Goal: Task Accomplishment & Management: Manage account settings

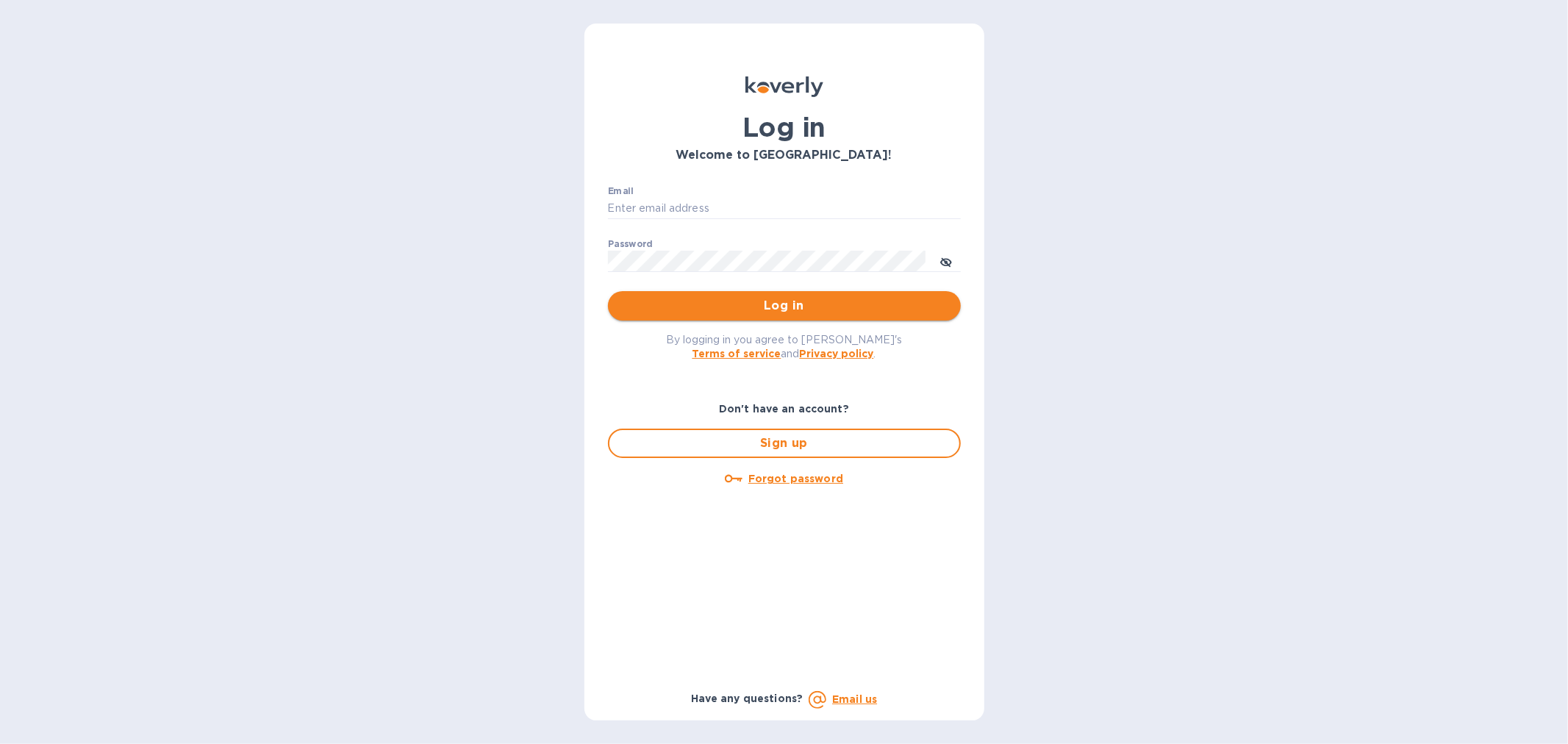
type input "accounting@streamlineforward.com"
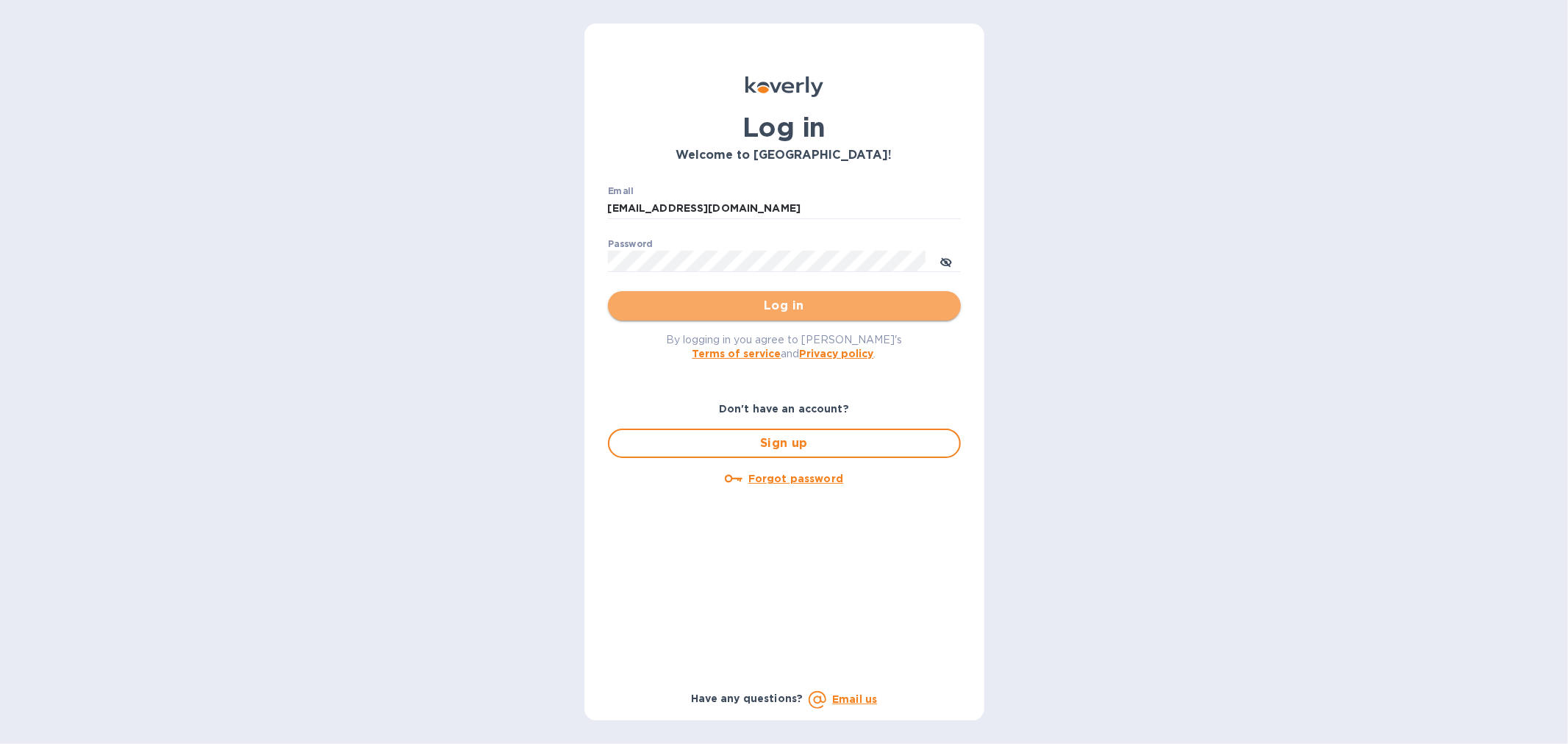
click at [842, 311] on span "Log in" at bounding box center [784, 305] width 329 height 18
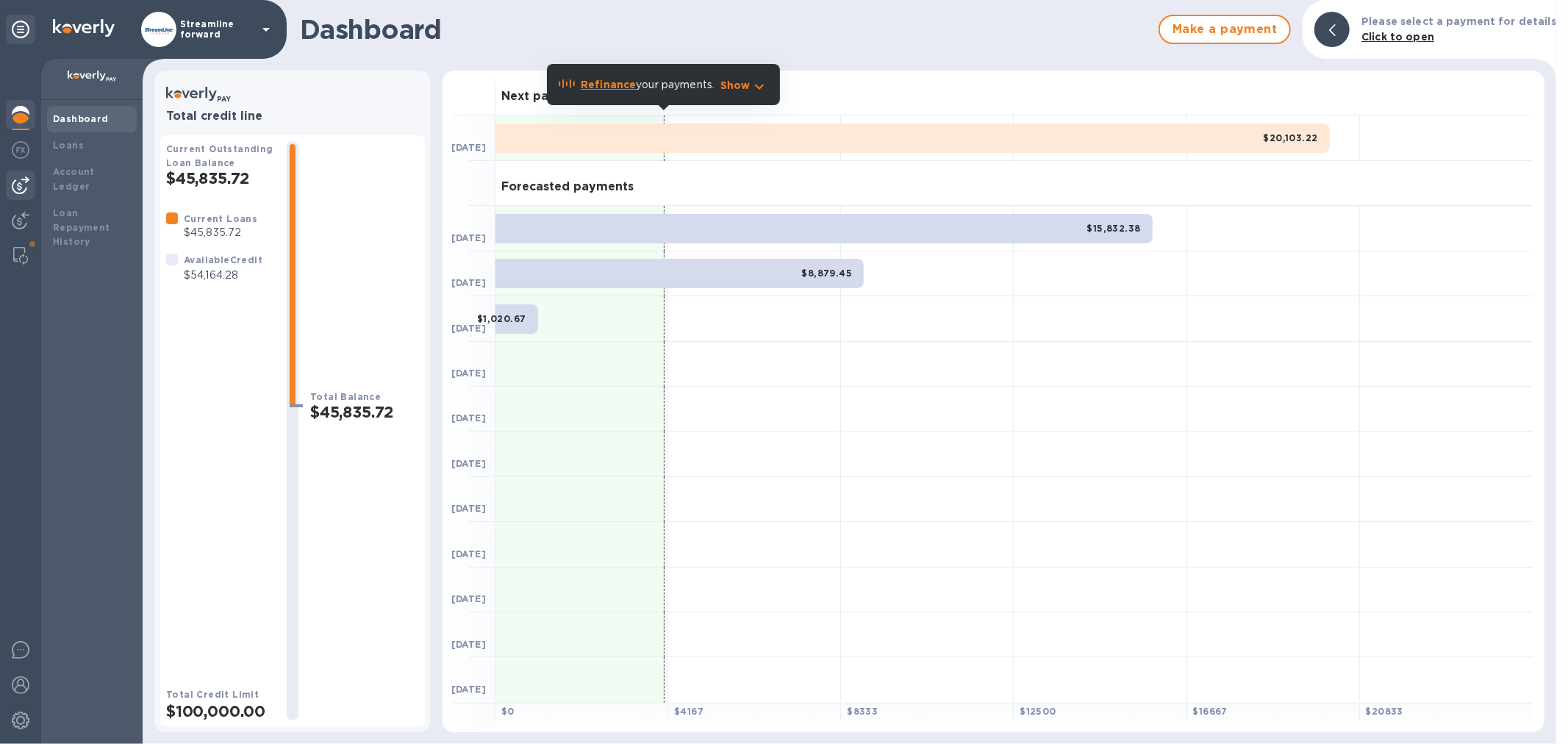
click at [18, 182] on img at bounding box center [20, 185] width 18 height 18
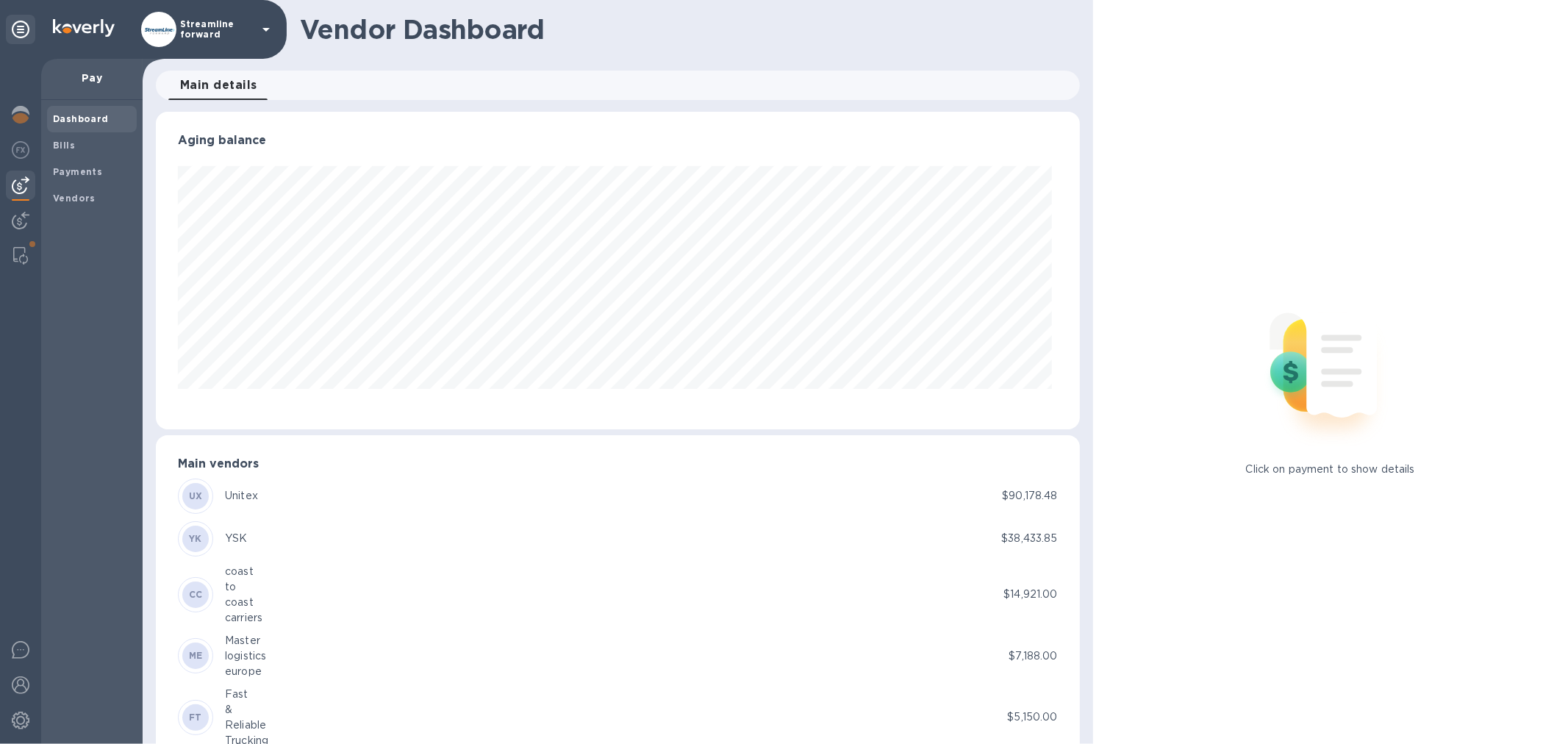
scroll to position [317, 918]
click at [71, 155] on div "Bills" at bounding box center [91, 145] width 89 height 26
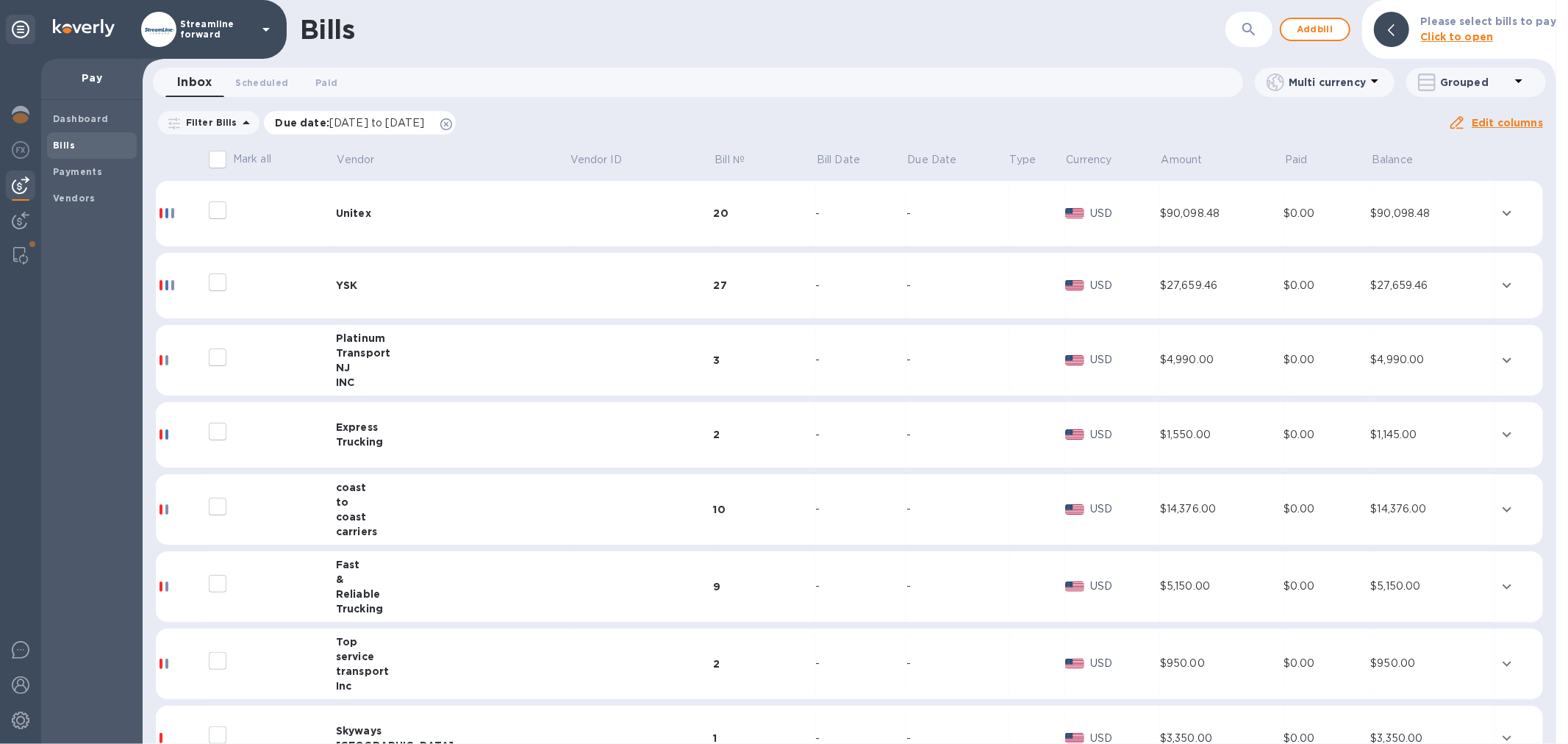
click at [452, 127] on icon at bounding box center [446, 124] width 12 height 12
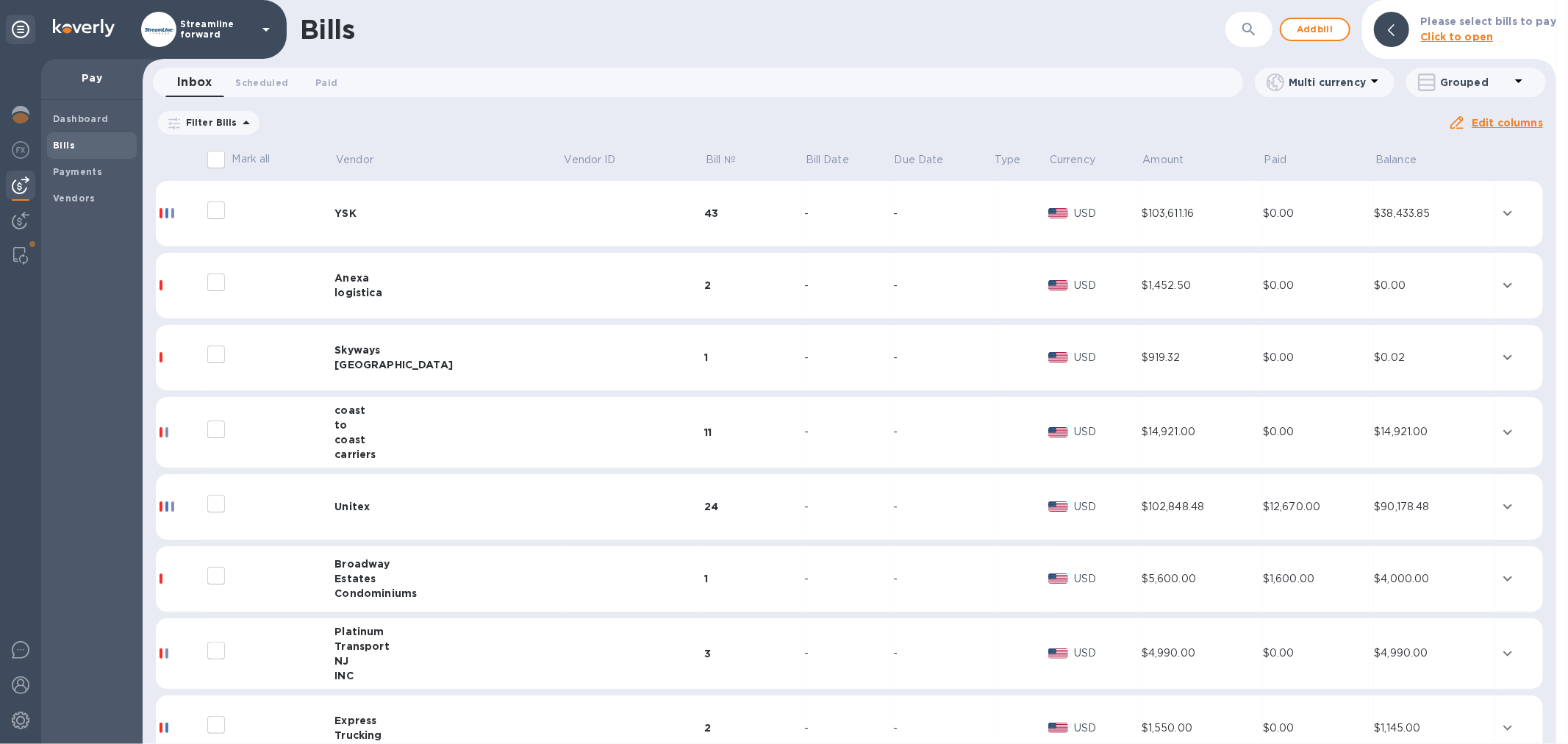
click at [367, 497] on td "Unitex" at bounding box center [448, 508] width 228 height 66
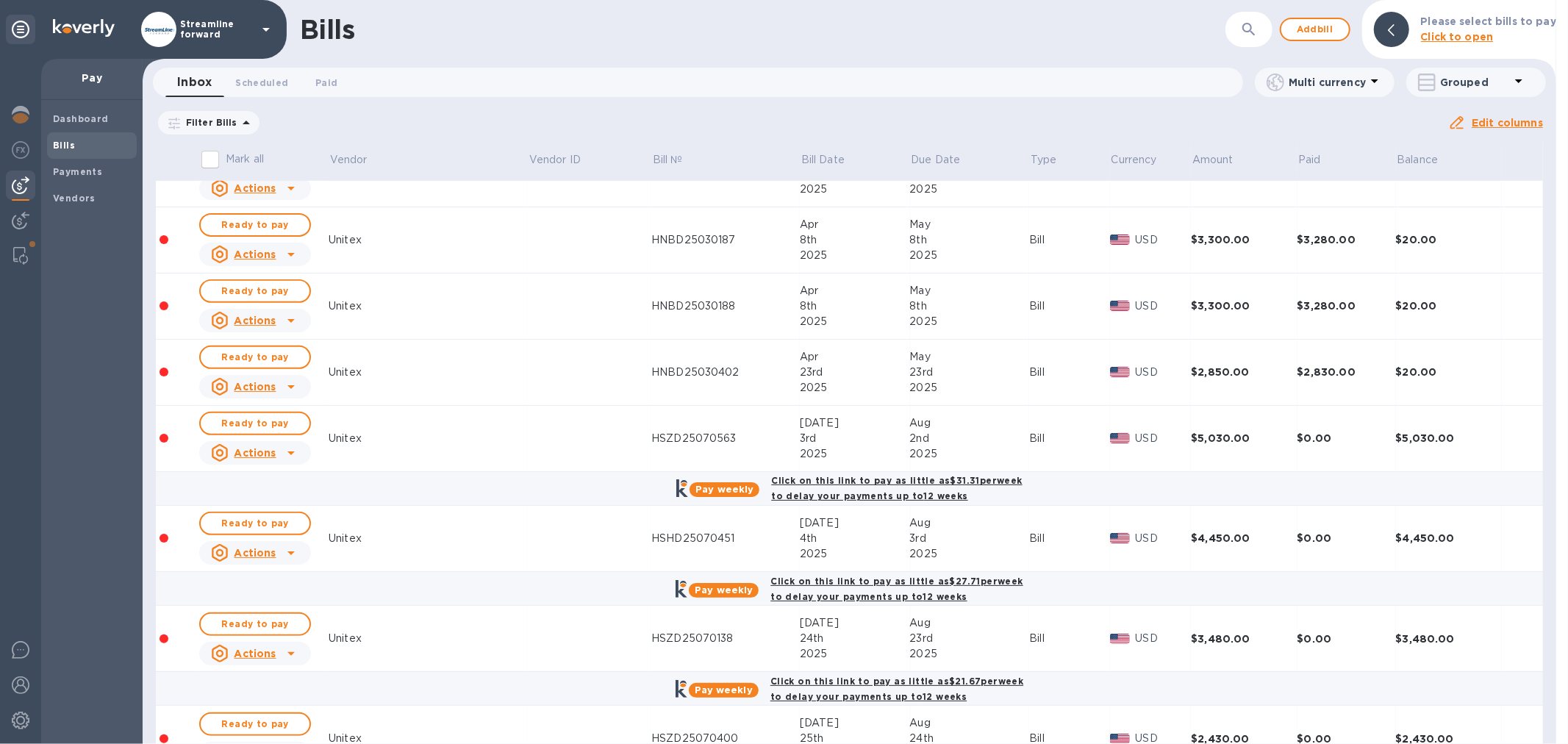
scroll to position [490, 0]
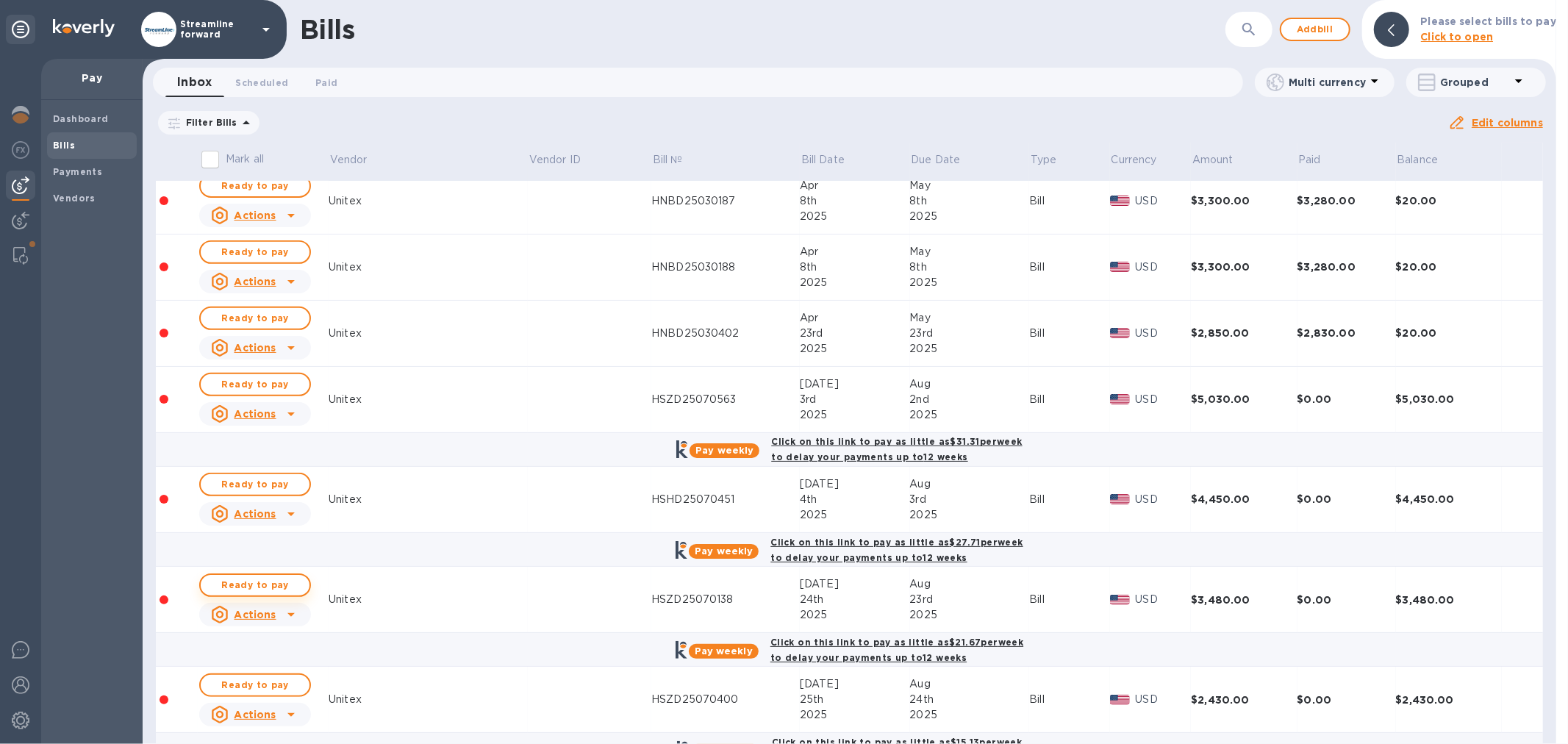
click at [231, 593] on span "Ready to pay" at bounding box center [255, 585] width 85 height 18
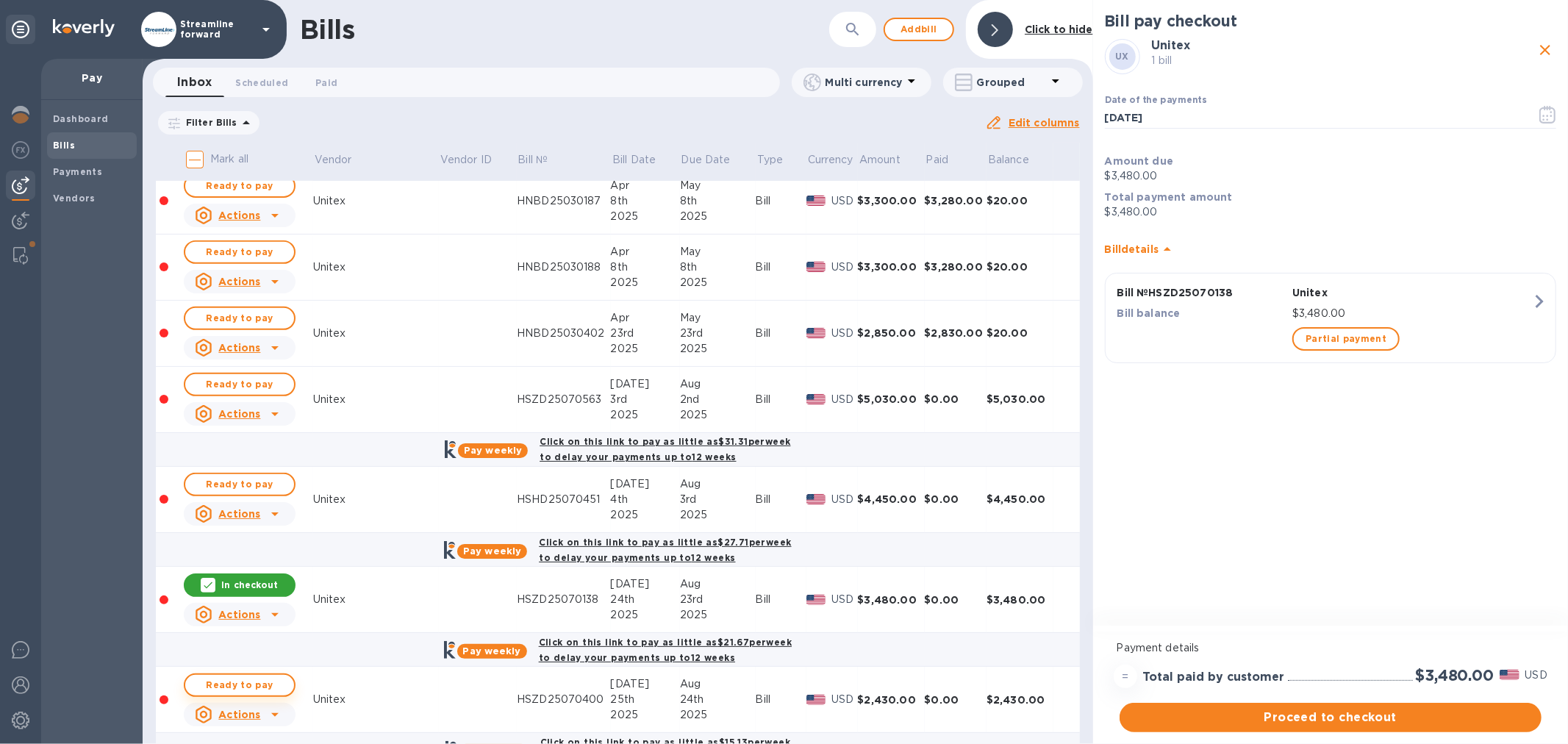
click at [244, 684] on span "Ready to pay" at bounding box center [240, 684] width 85 height 18
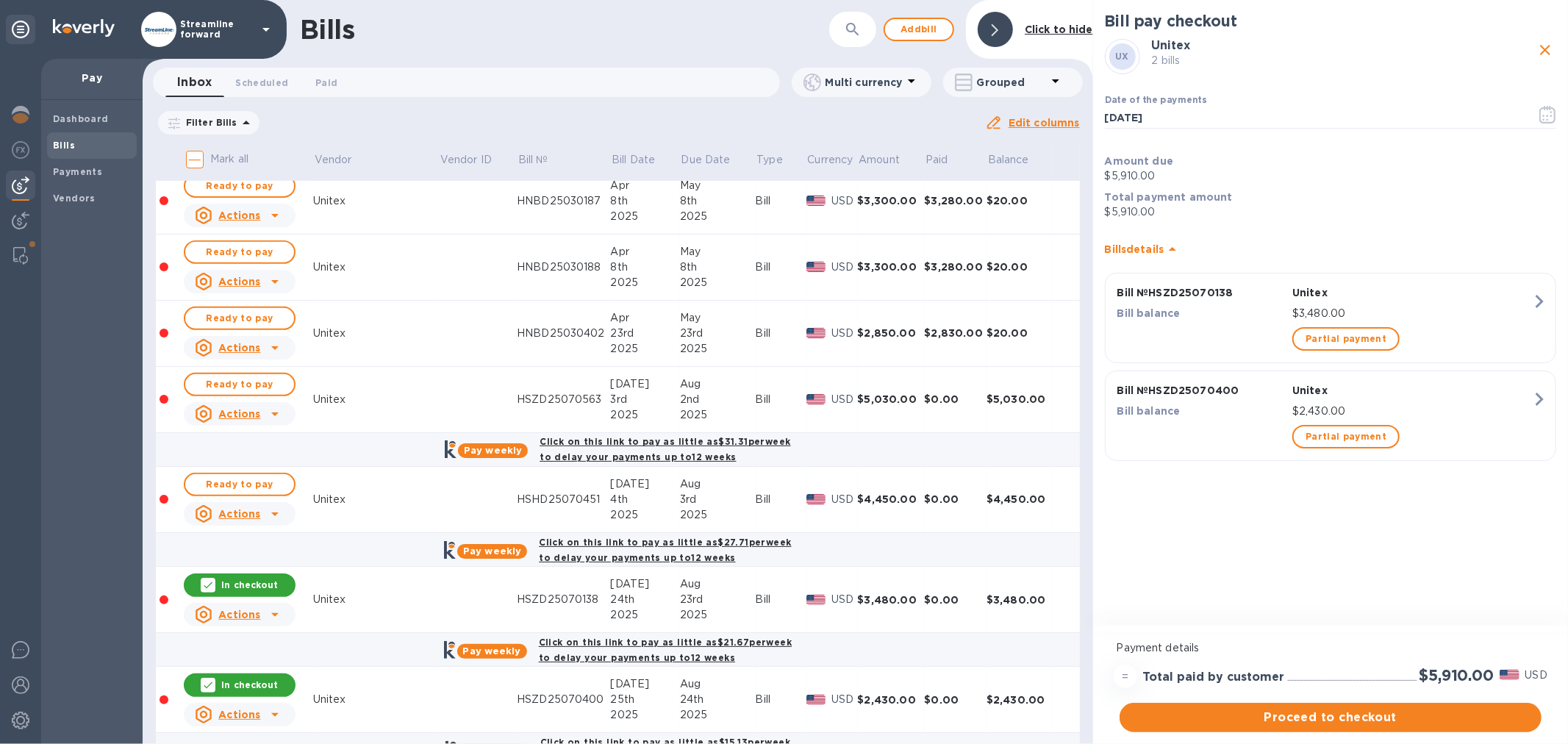
scroll to position [1247, 0]
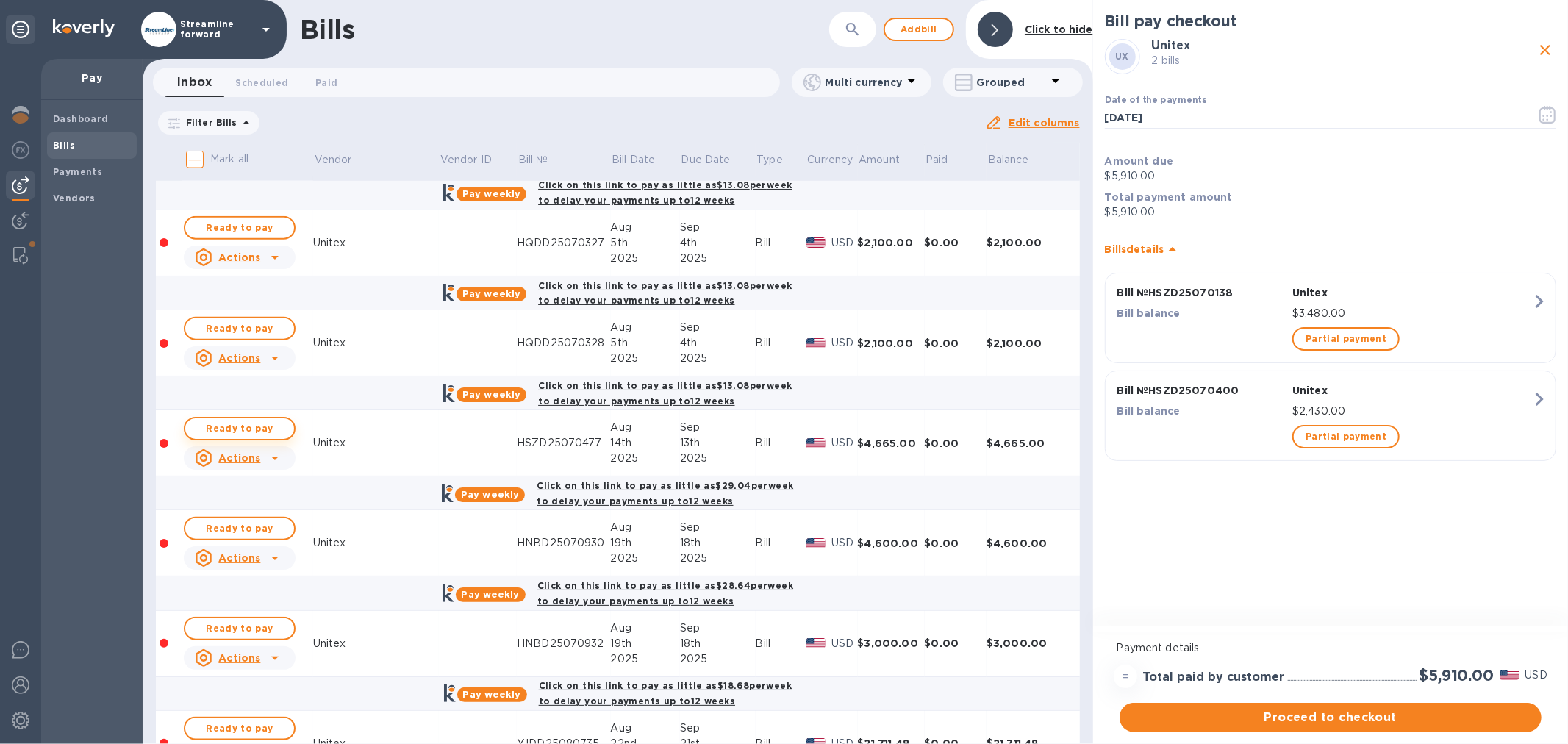
click at [251, 430] on span "Ready to pay" at bounding box center [240, 429] width 85 height 18
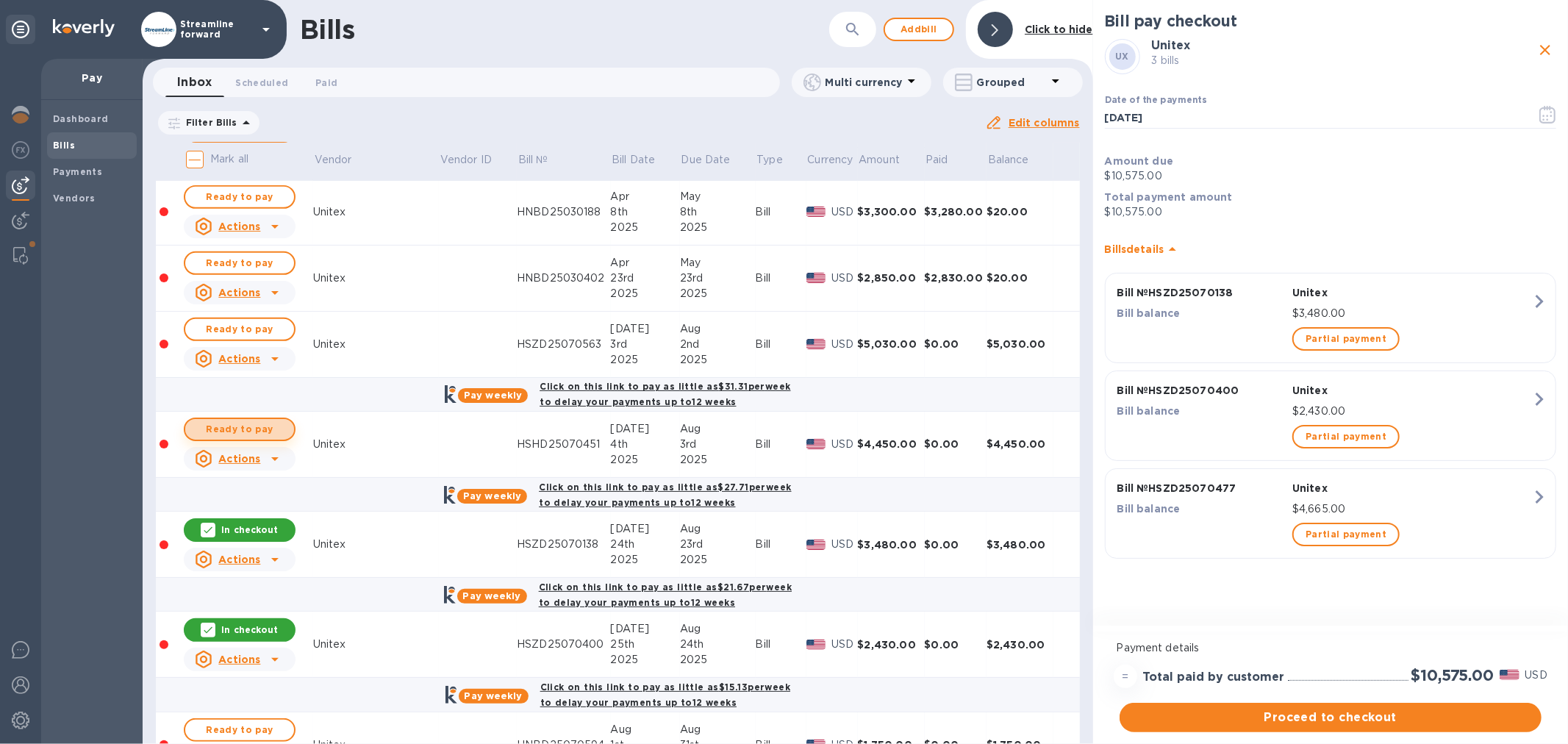
click at [258, 429] on span "Ready to pay" at bounding box center [240, 429] width 85 height 18
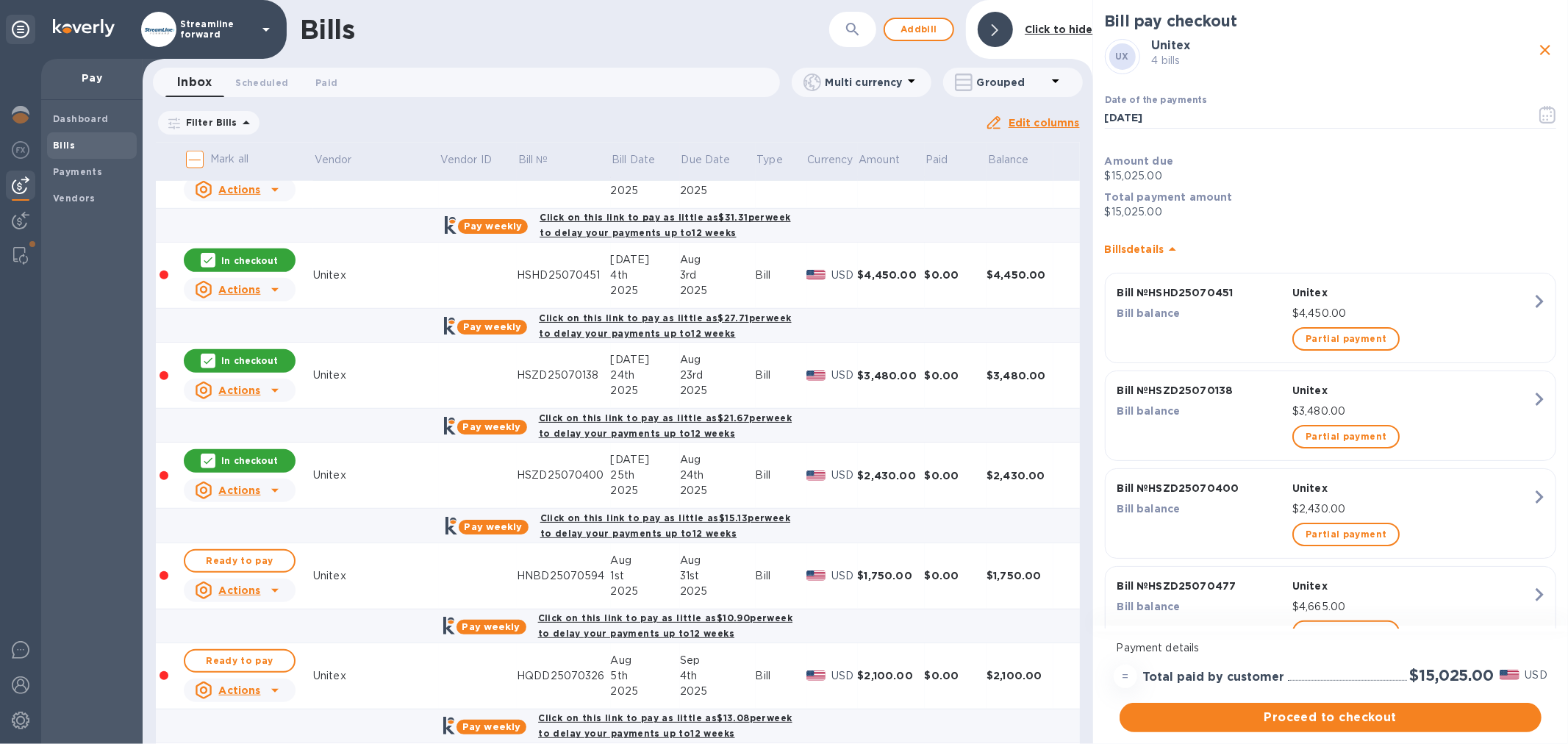
scroll to position [715, 0]
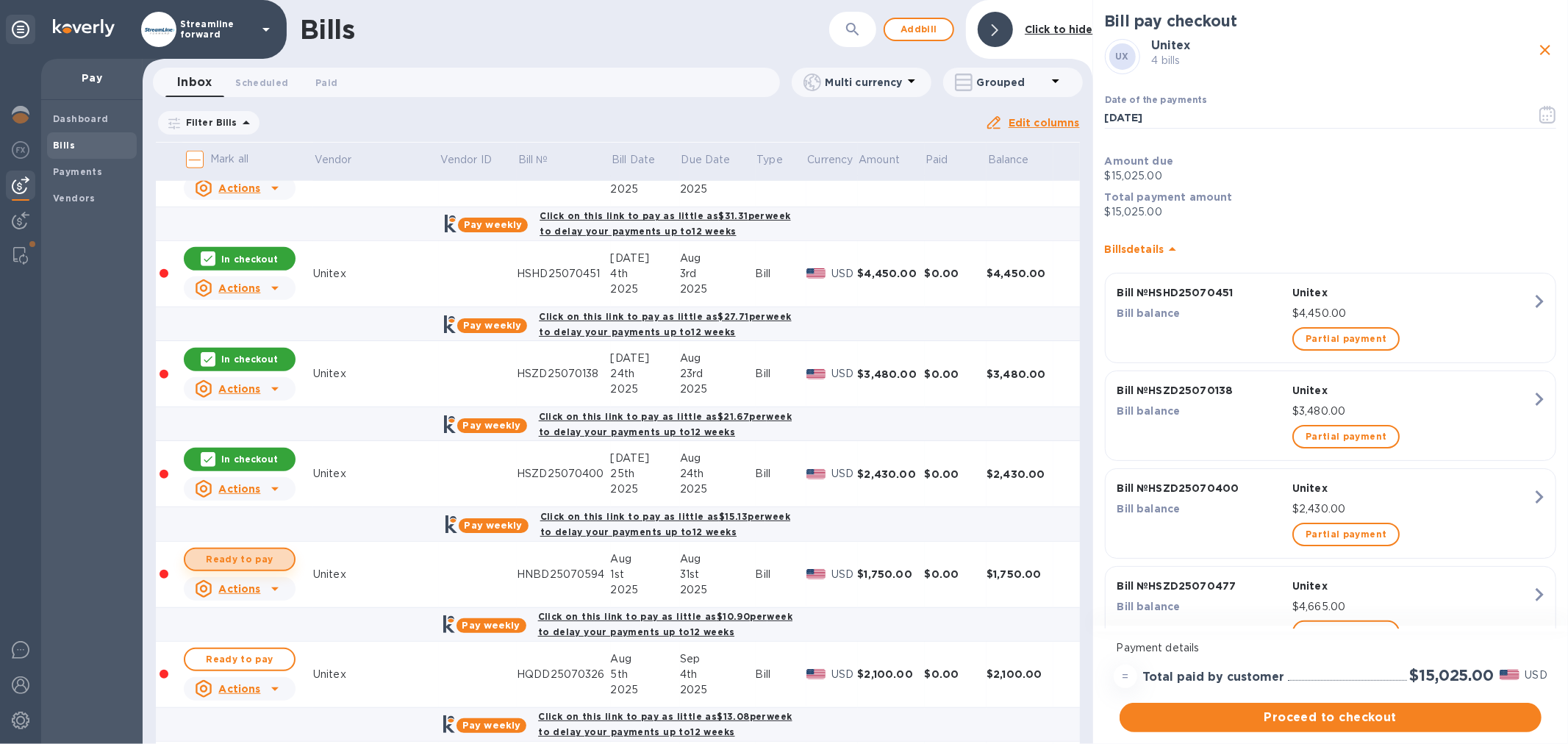
click at [247, 559] on span "Ready to pay" at bounding box center [240, 559] width 85 height 18
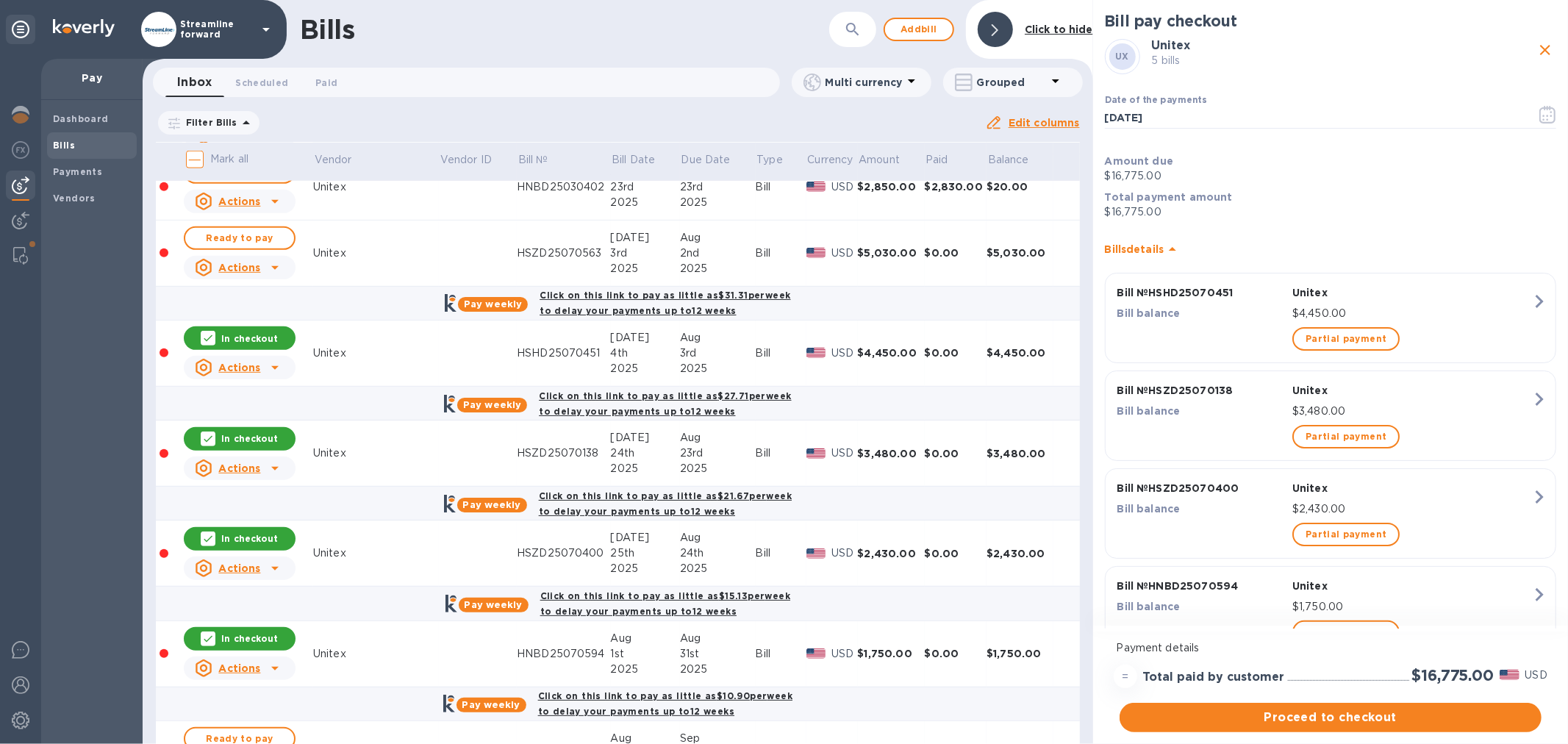
scroll to position [388, 0]
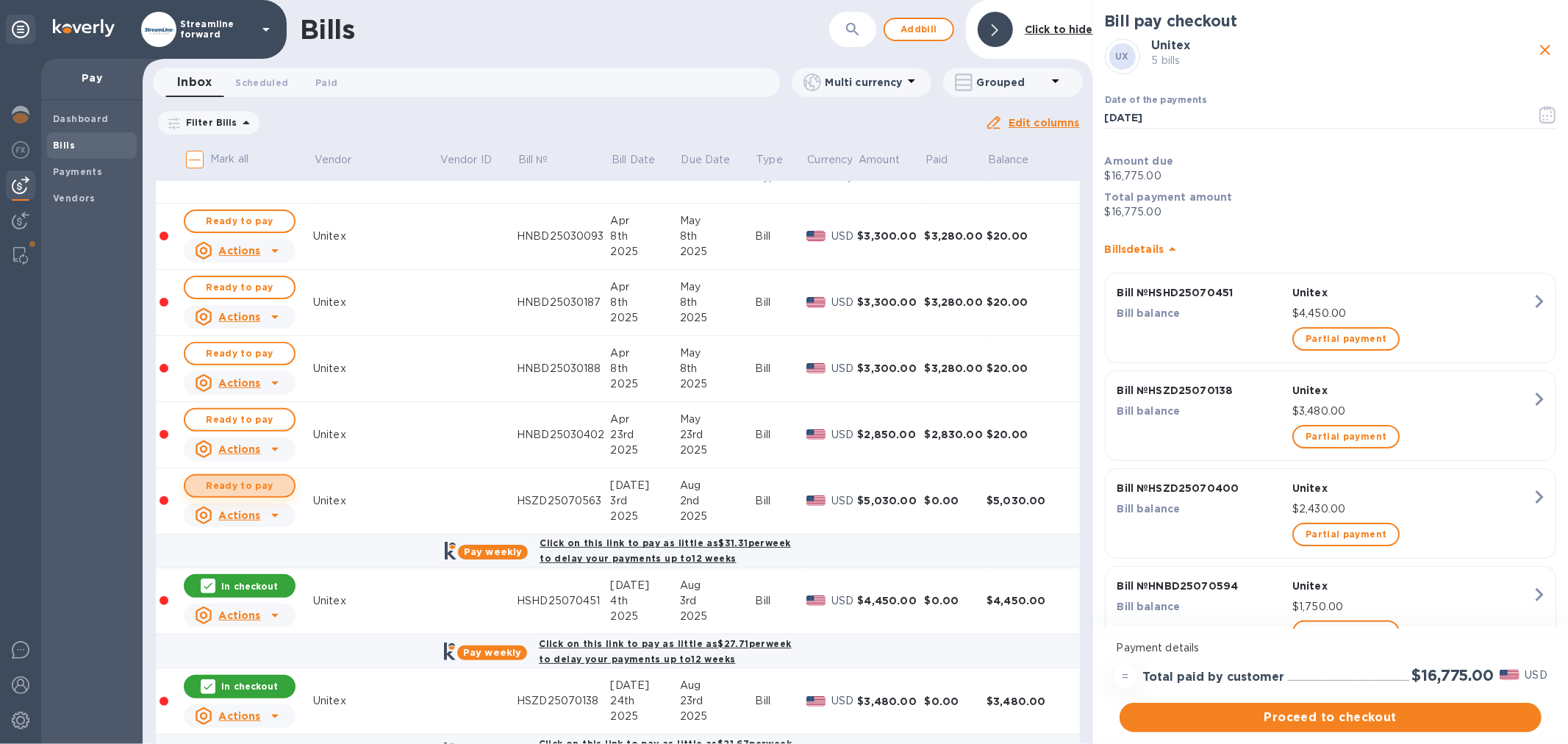
click at [223, 480] on span "Ready to pay" at bounding box center [240, 486] width 85 height 18
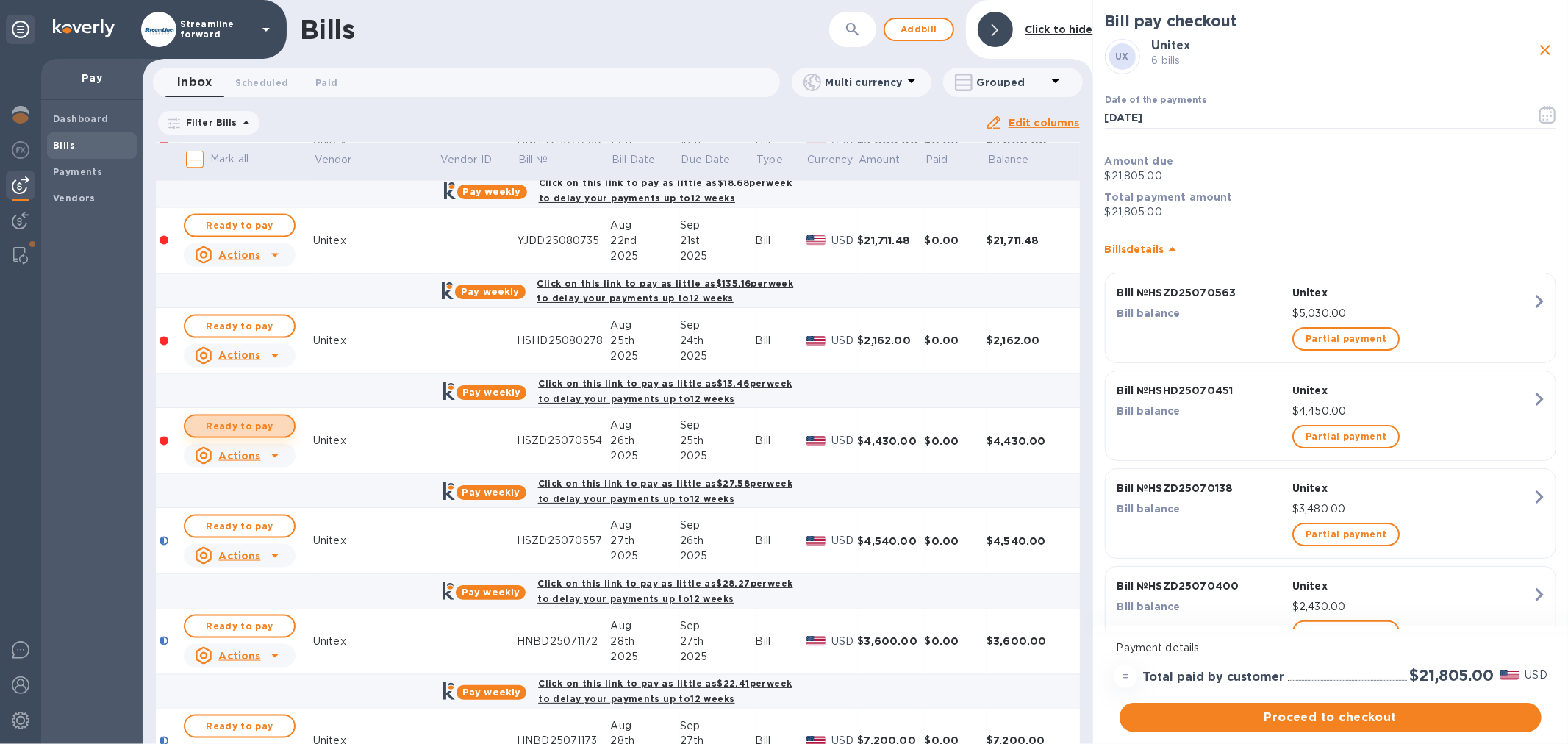
click at [254, 426] on span "Ready to pay" at bounding box center [240, 426] width 85 height 18
click at [211, 529] on span "Ready to pay" at bounding box center [240, 526] width 85 height 18
click at [213, 531] on icon at bounding box center [208, 526] width 12 height 12
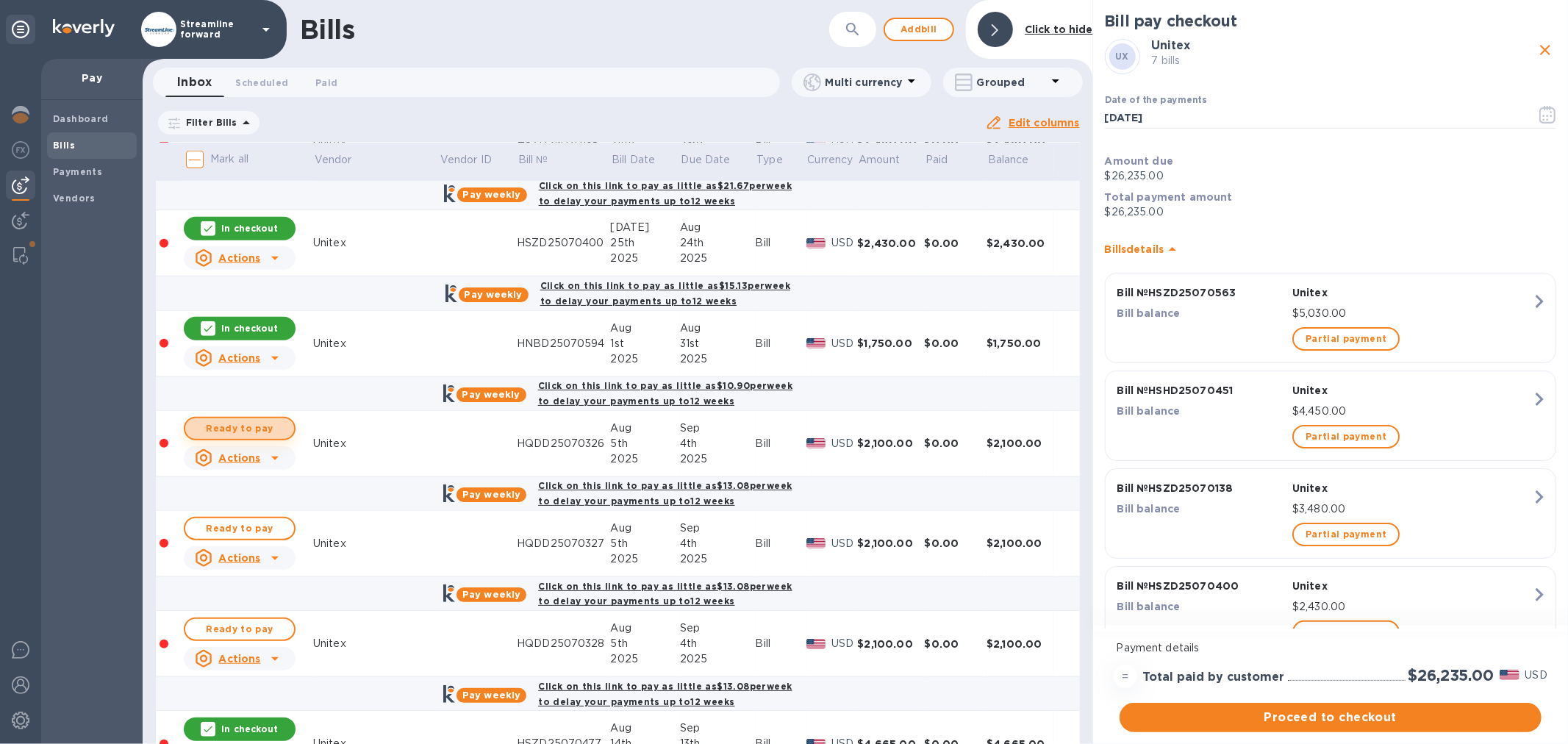
click at [236, 426] on span "Ready to pay" at bounding box center [240, 429] width 85 height 18
click at [1542, 118] on icon "button" at bounding box center [1548, 114] width 17 height 18
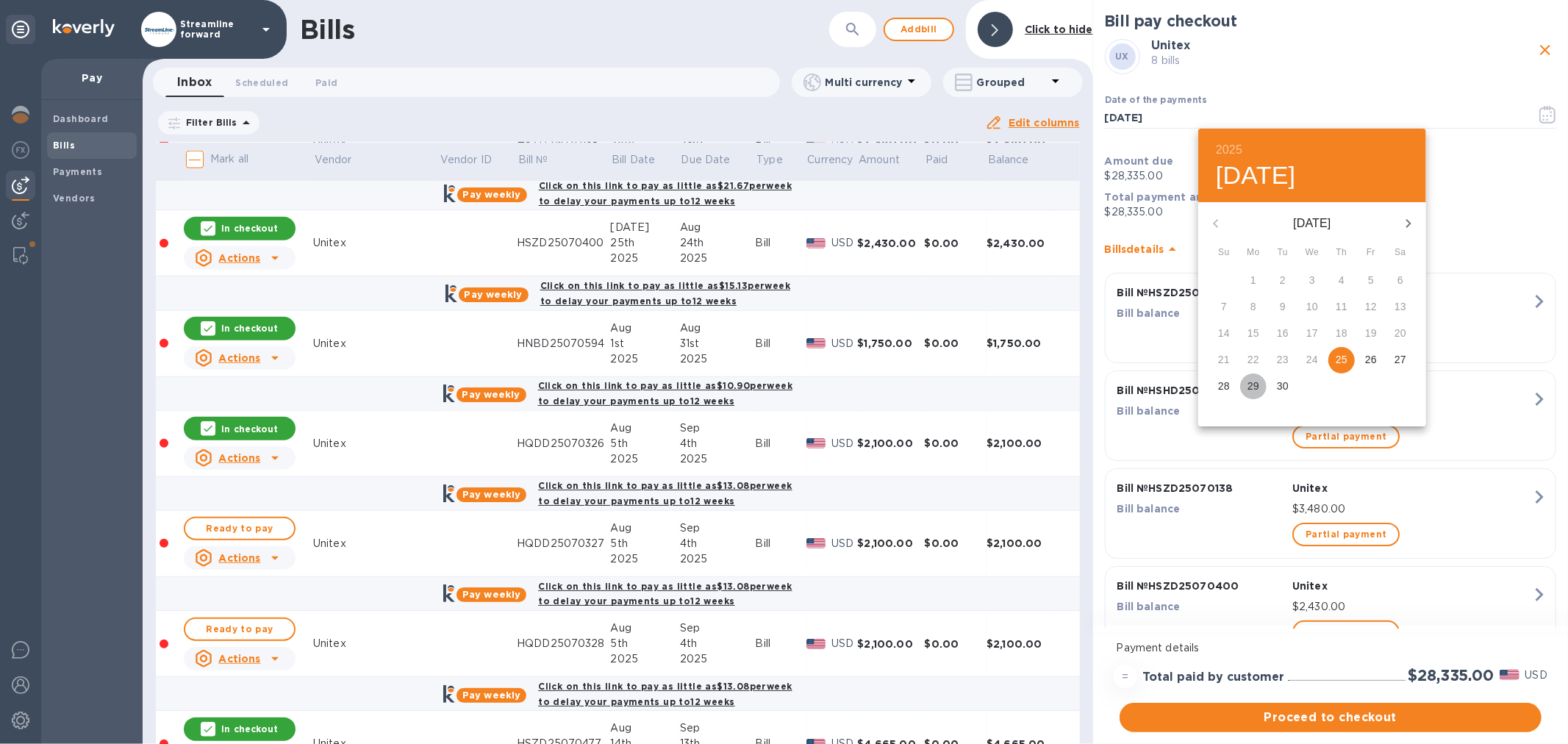
click at [1253, 384] on p "29" at bounding box center [1253, 385] width 12 height 14
type input "09/29/2025"
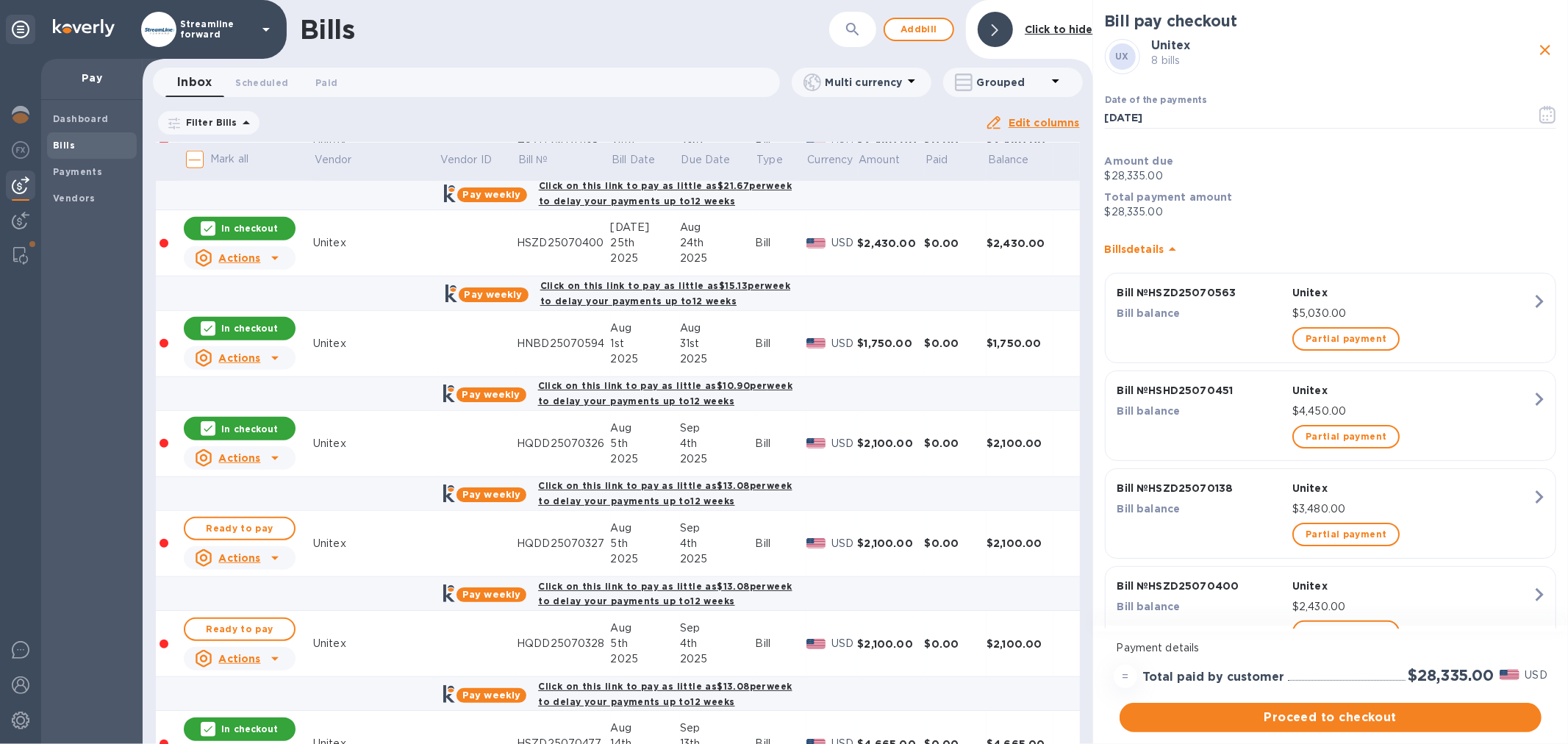
click at [1236, 149] on div "Date of the payments 09/29/2025 ​" at bounding box center [1331, 114] width 457 height 73
click at [1184, 160] on p "Amount due" at bounding box center [1330, 161] width 452 height 14
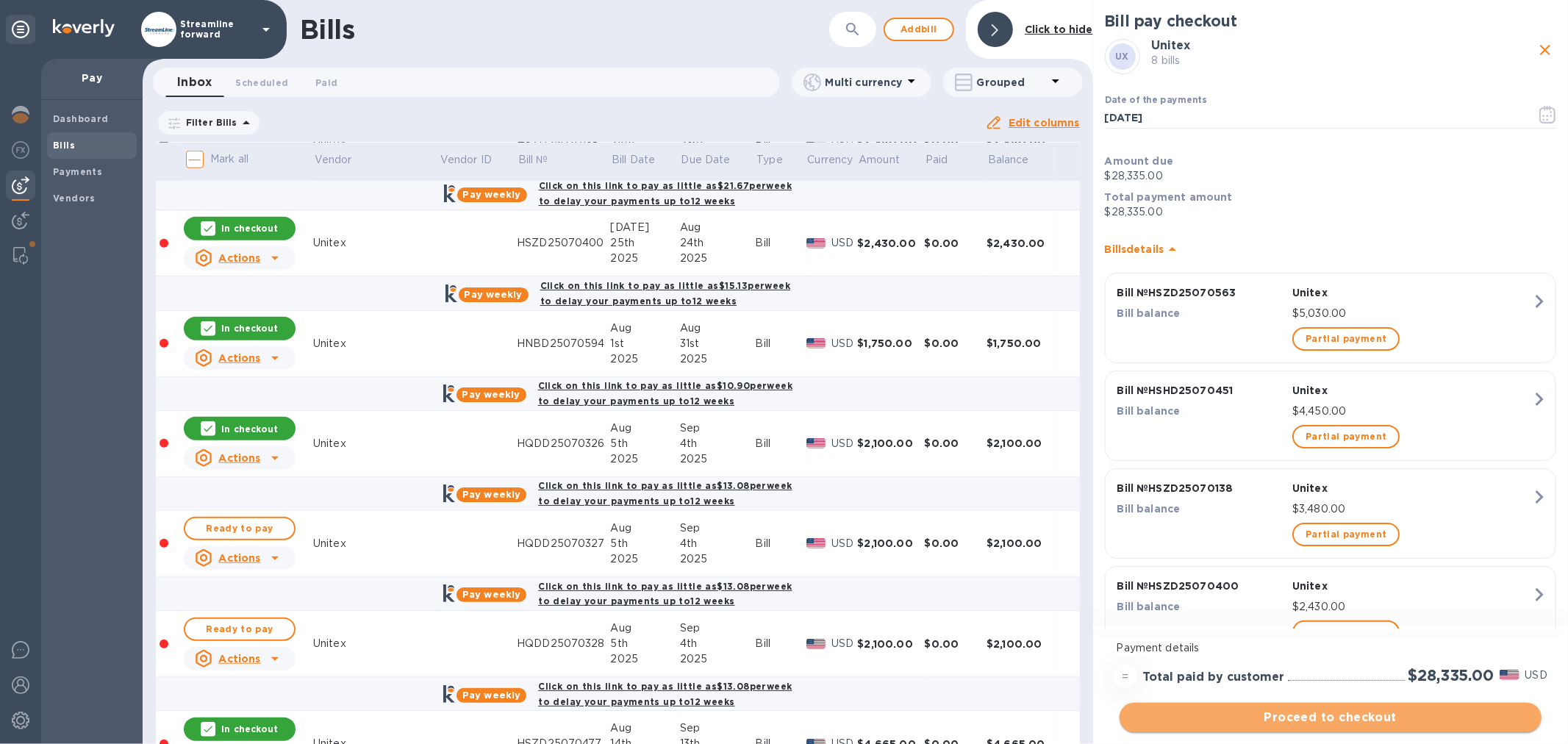
click at [1385, 718] on span "Proceed to checkout" at bounding box center [1330, 717] width 399 height 18
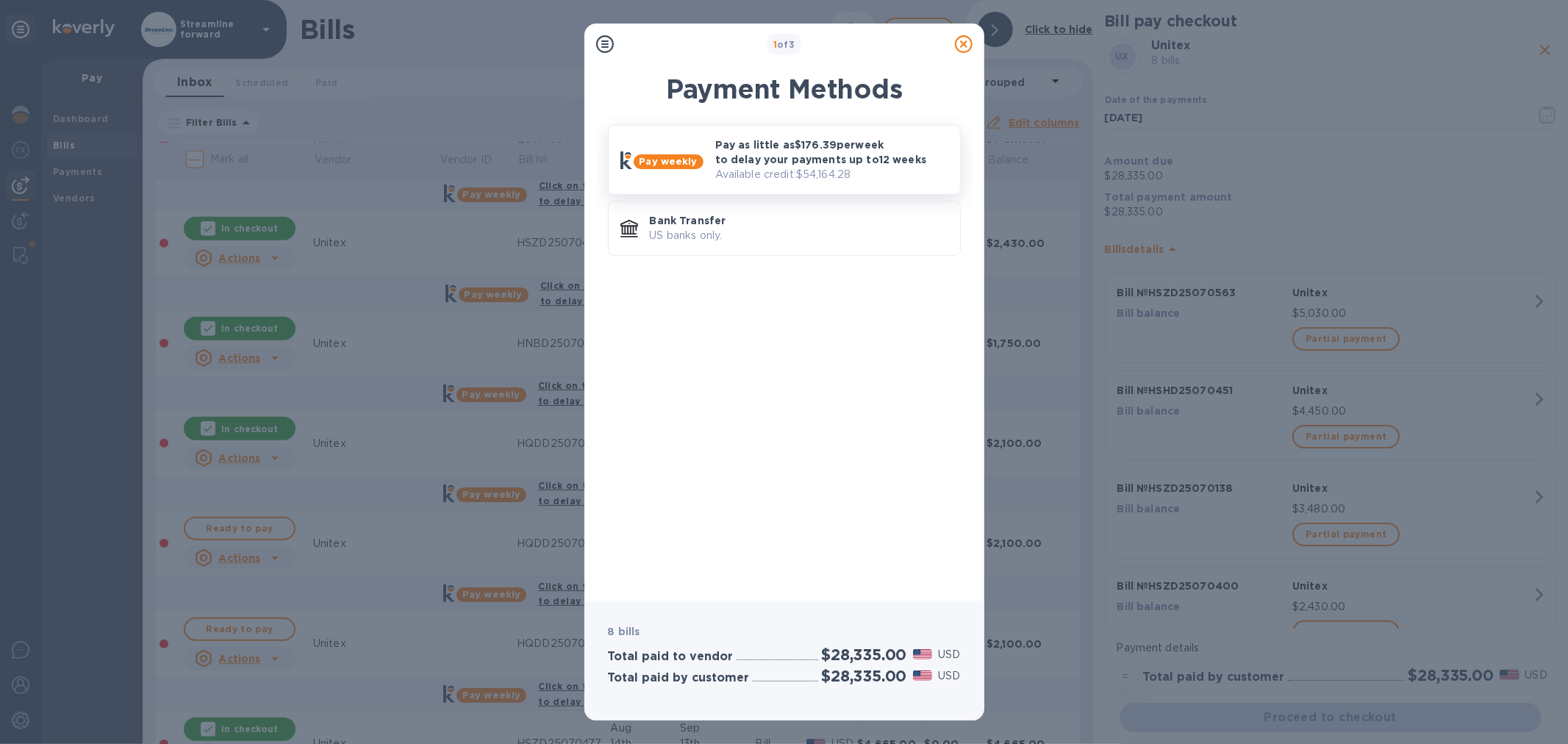
click at [799, 159] on p "Pay as little as $176.39 per week to delay your payments up to 12 weeks" at bounding box center [832, 152] width 233 height 30
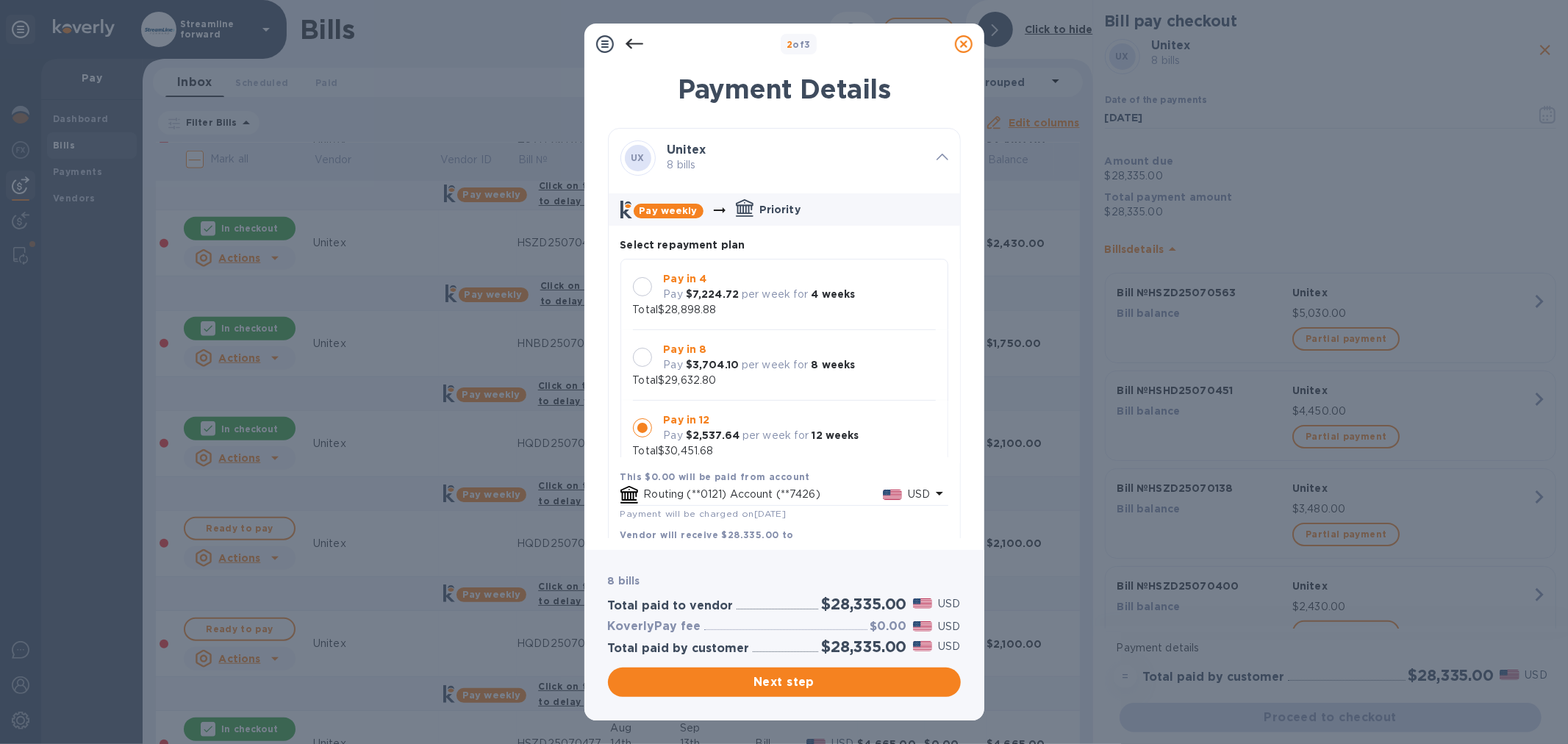
scroll to position [14, 0]
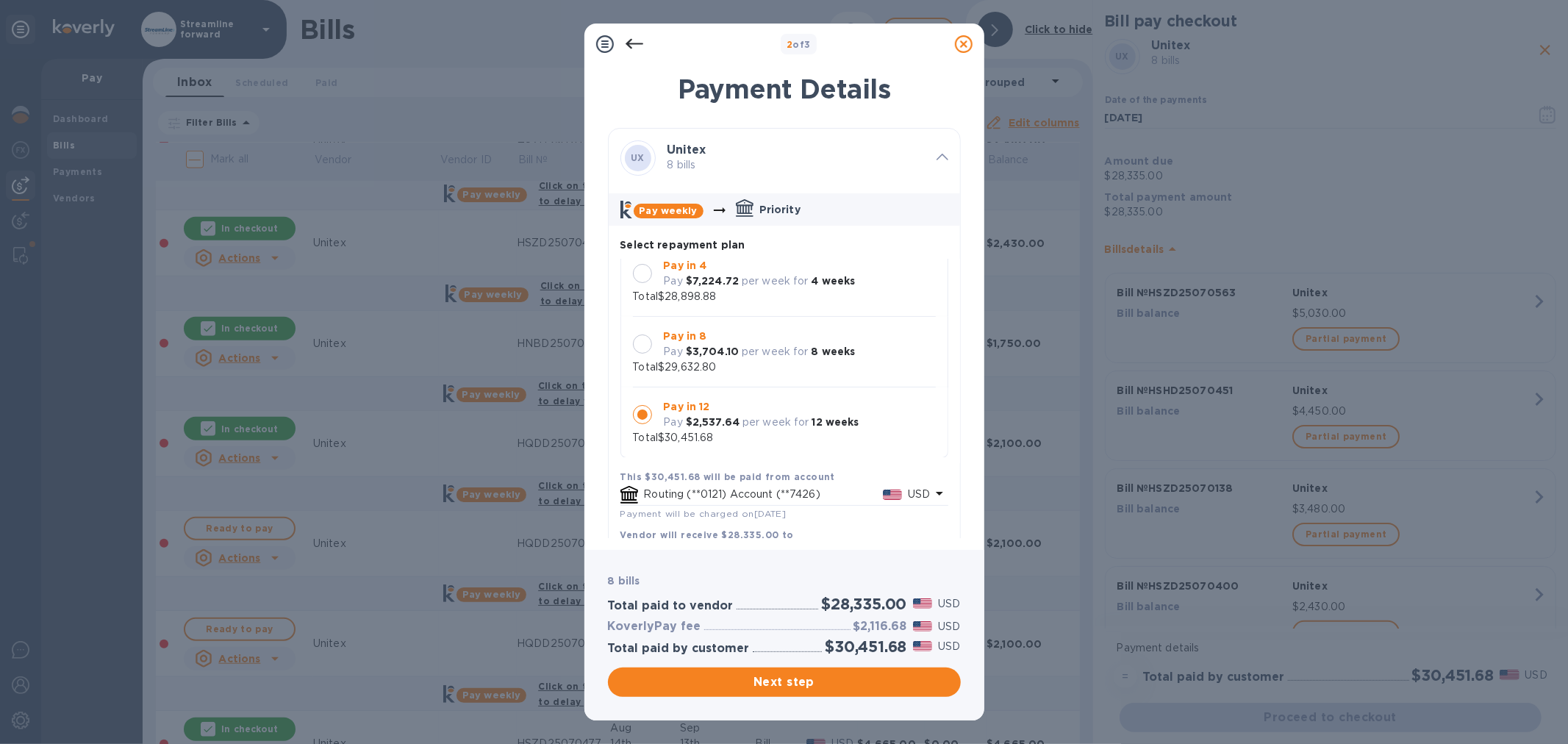
click at [648, 275] on div at bounding box center [642, 273] width 19 height 19
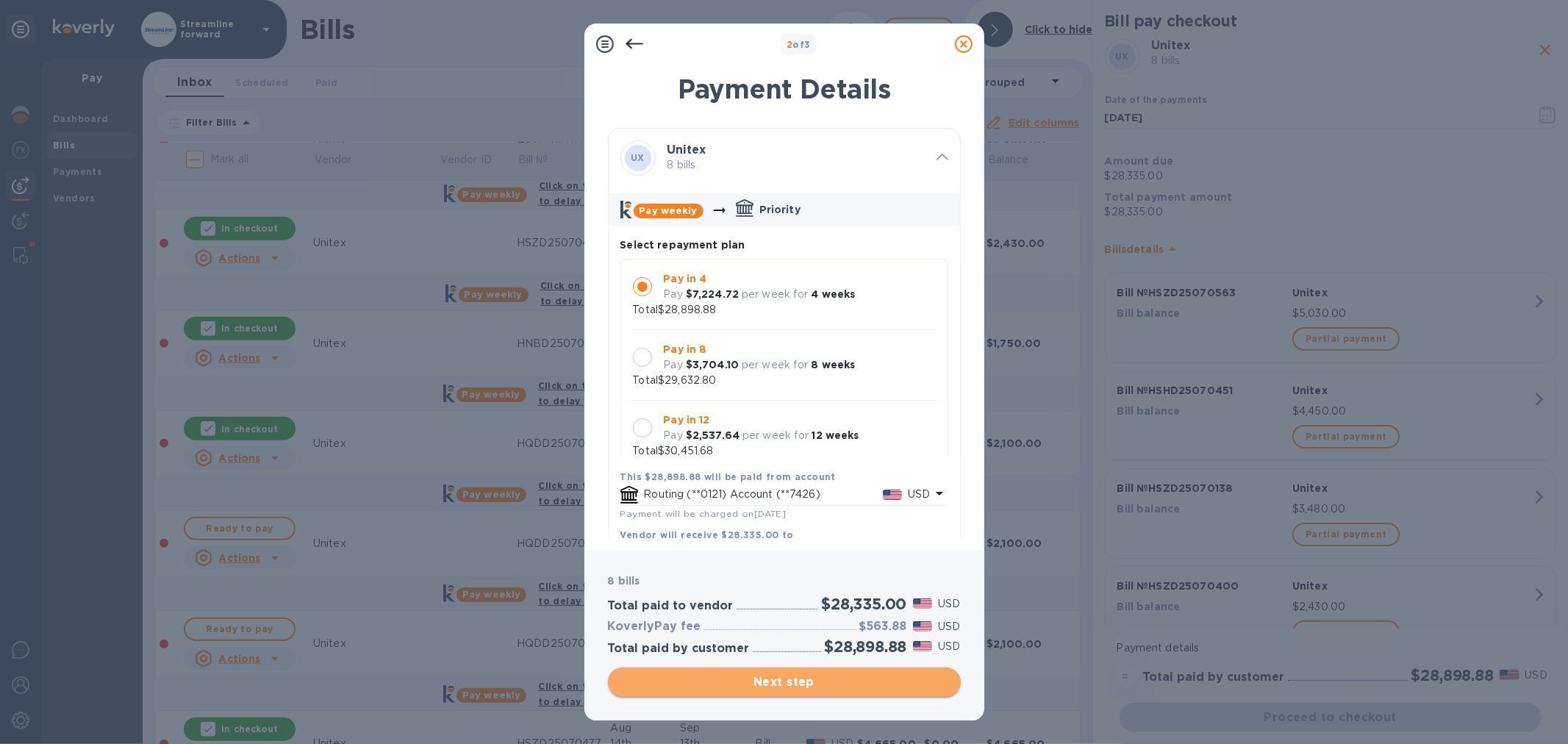
click at [753, 679] on span "Next step" at bounding box center [784, 682] width 329 height 18
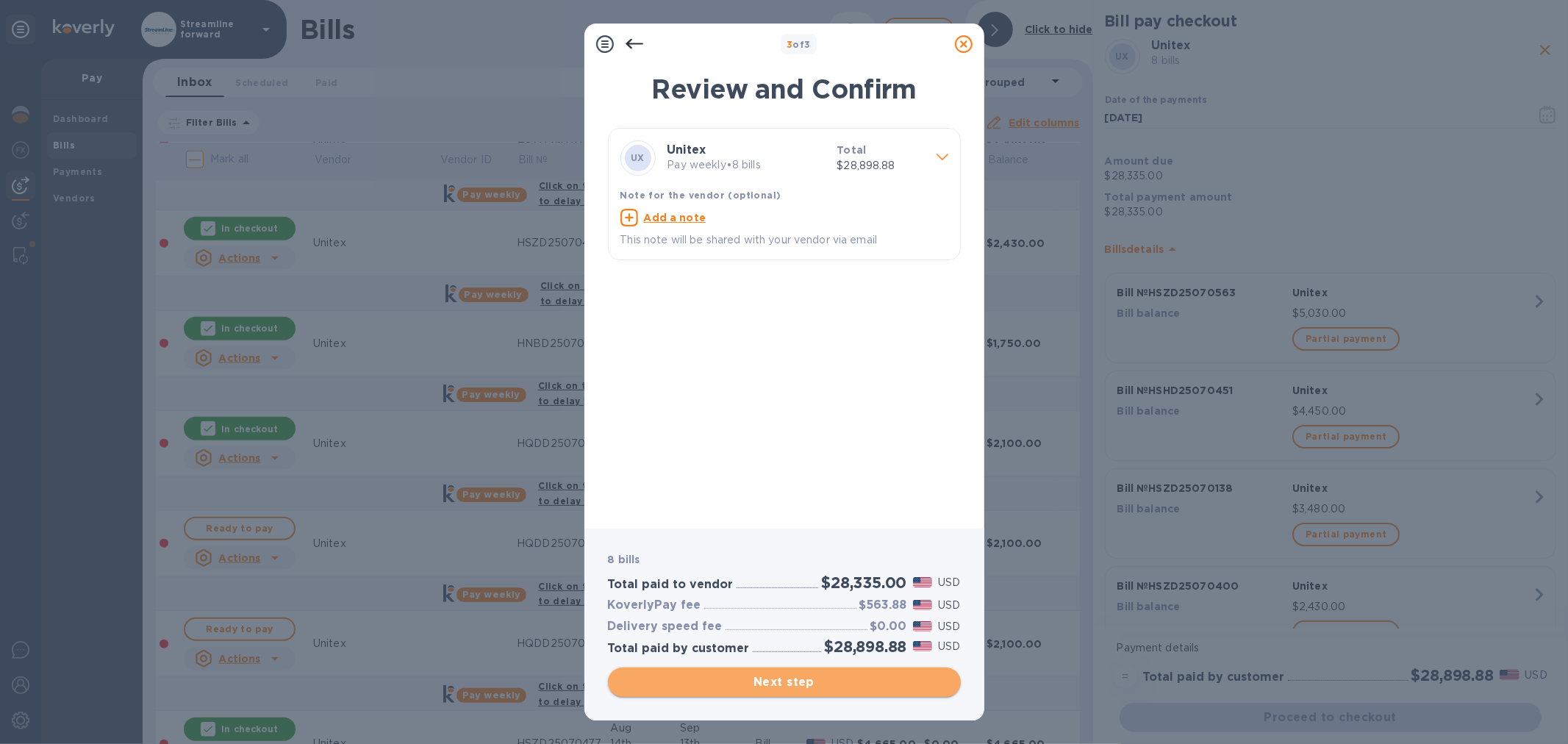
click at [790, 680] on span "Next step" at bounding box center [784, 682] width 329 height 18
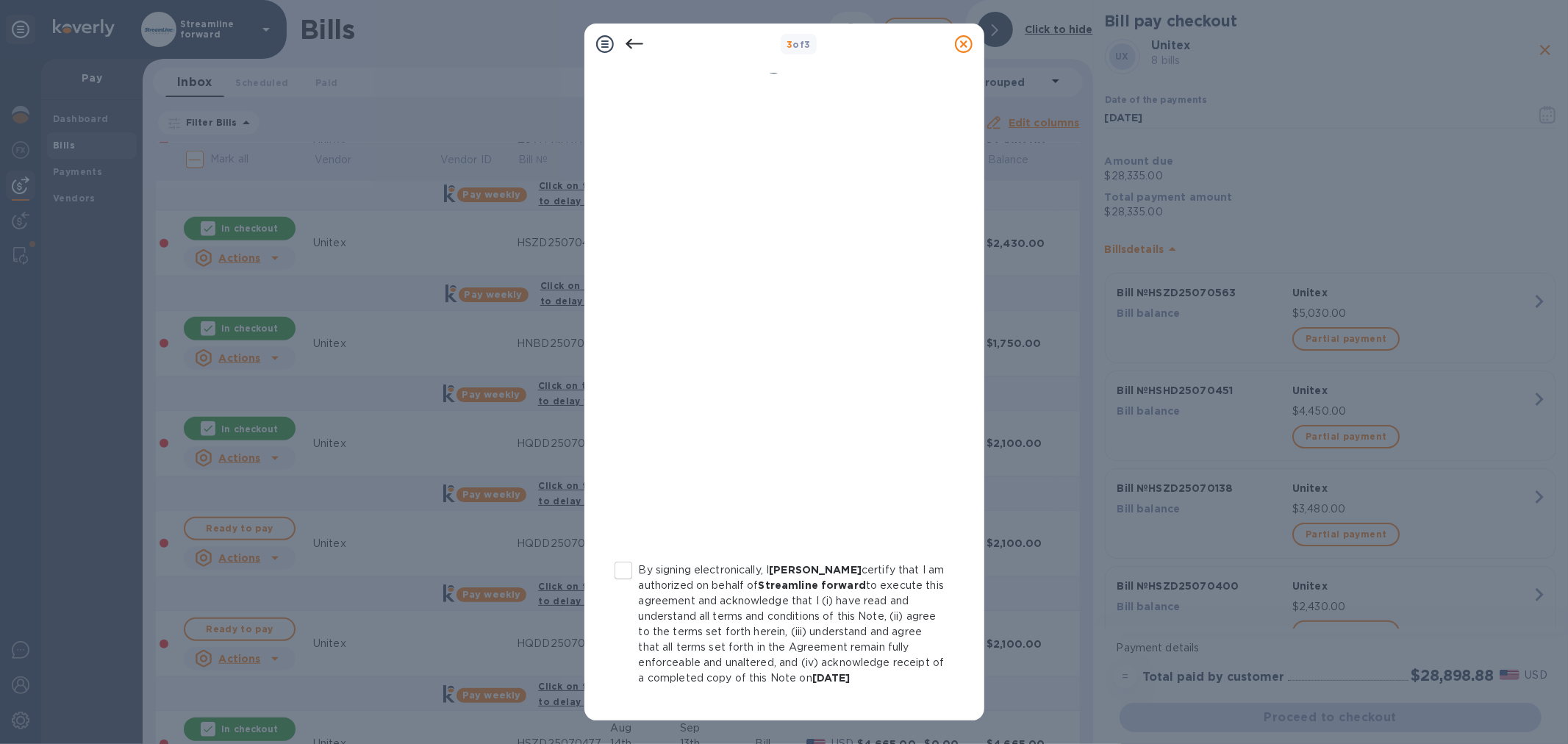
scroll to position [77, 0]
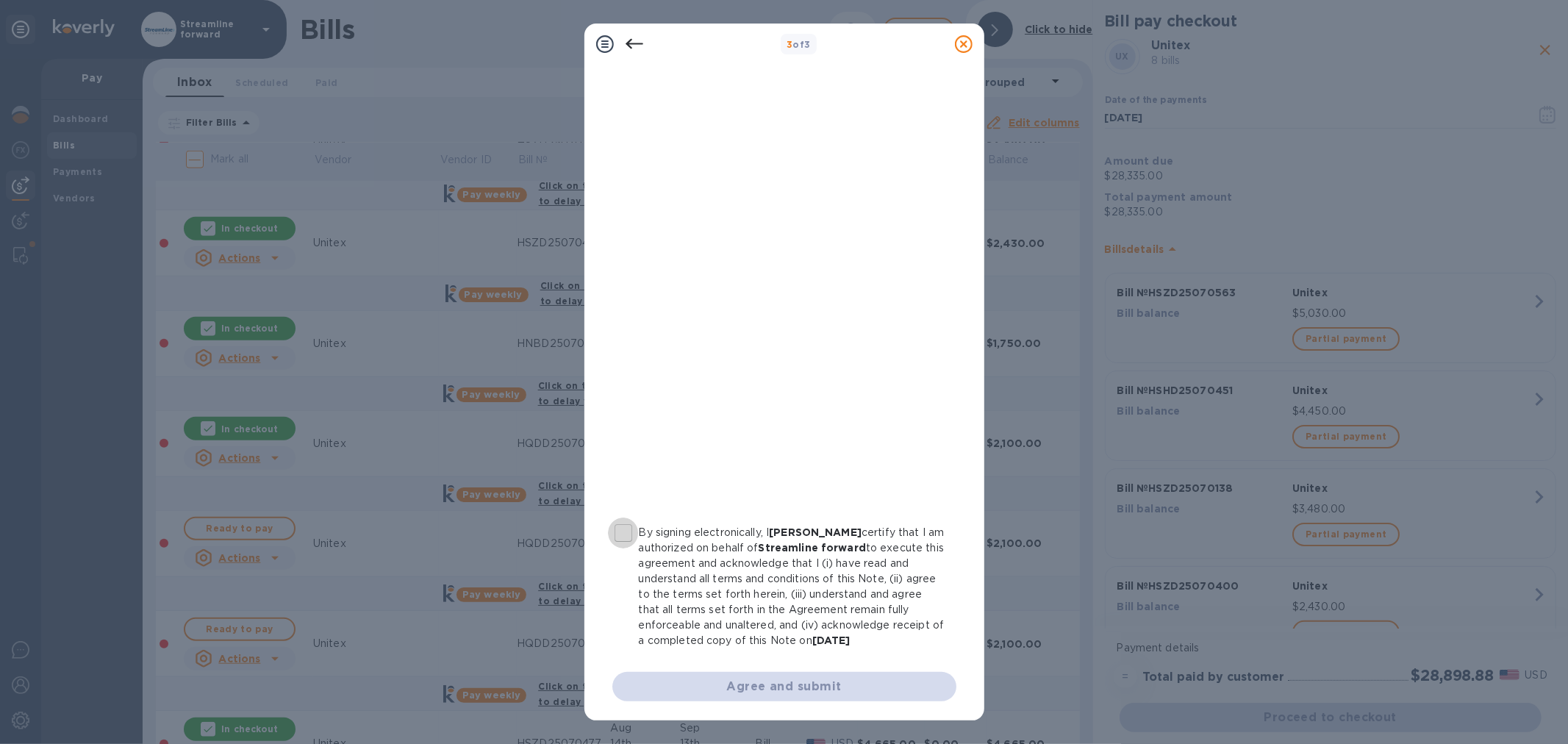
click at [630, 537] on input "By signing electronically, I R. Kohn certify that I am authorized on behalf of …" at bounding box center [623, 533] width 31 height 31
checkbox input "true"
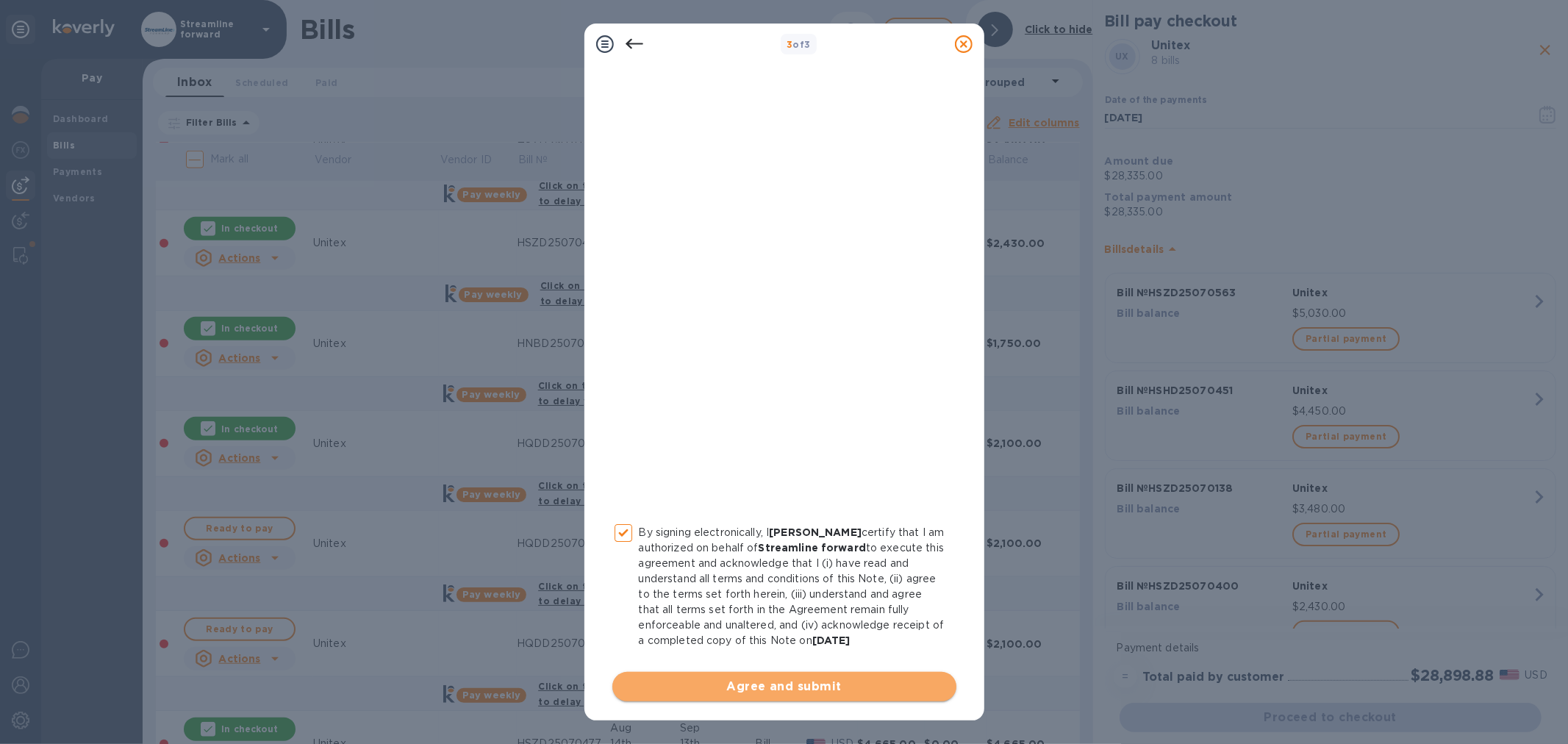
click at [796, 684] on span "Agree and submit" at bounding box center [784, 686] width 321 height 18
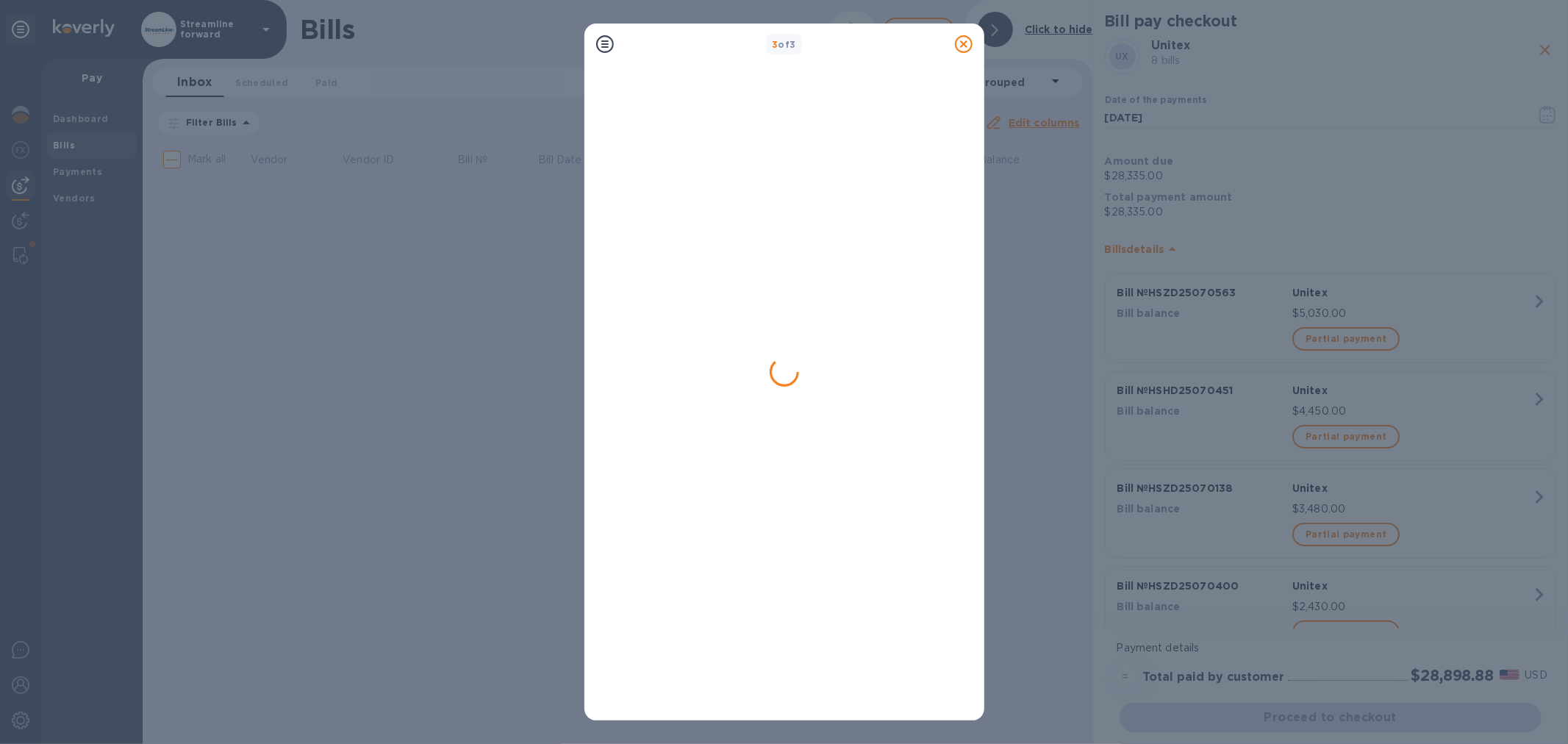
scroll to position [0, 0]
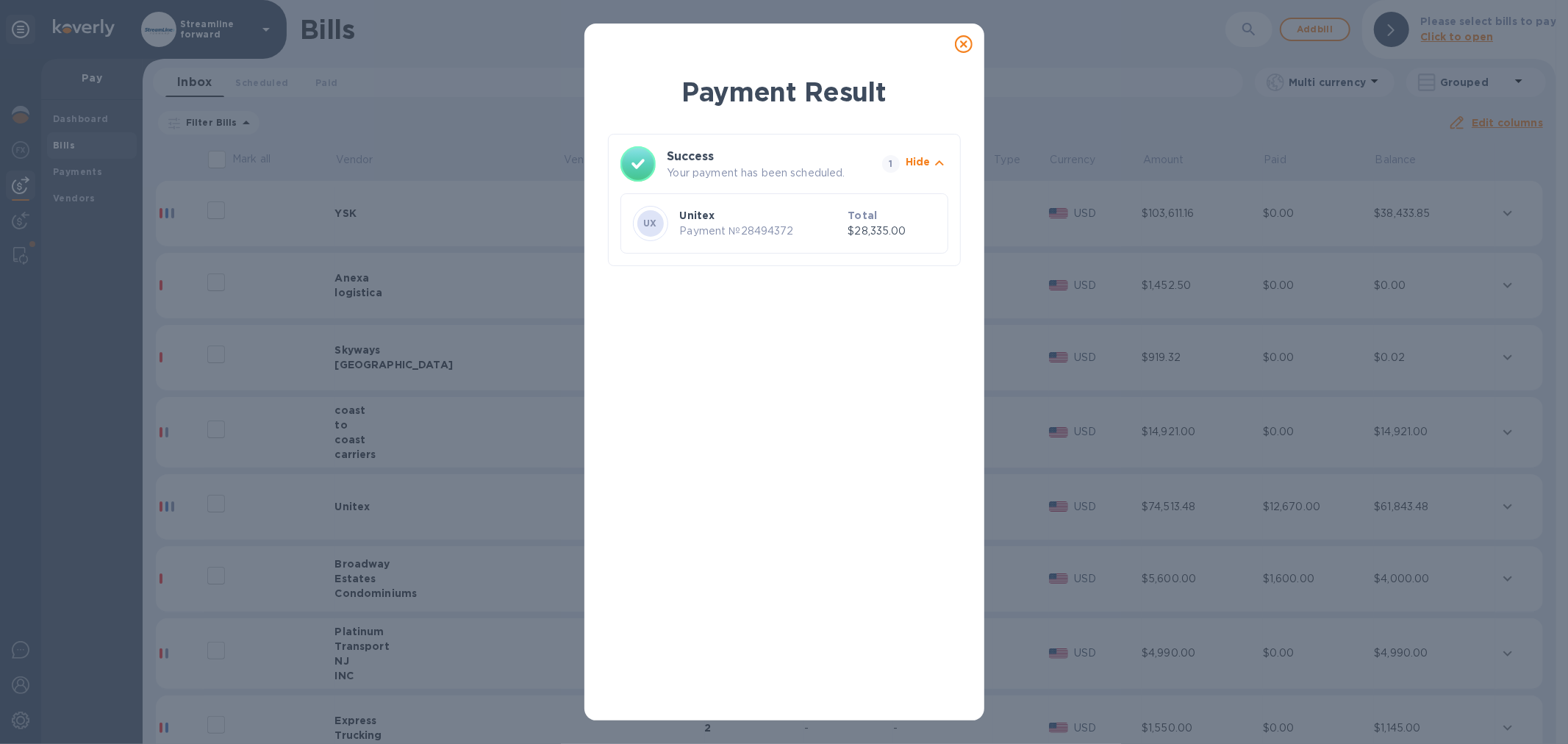
click at [645, 697] on div "Payment Result Success Your payment has been scheduled. 1 Hide UX Unitex Paymen…" at bounding box center [784, 390] width 353 height 635
click at [958, 43] on icon at bounding box center [963, 43] width 18 height 18
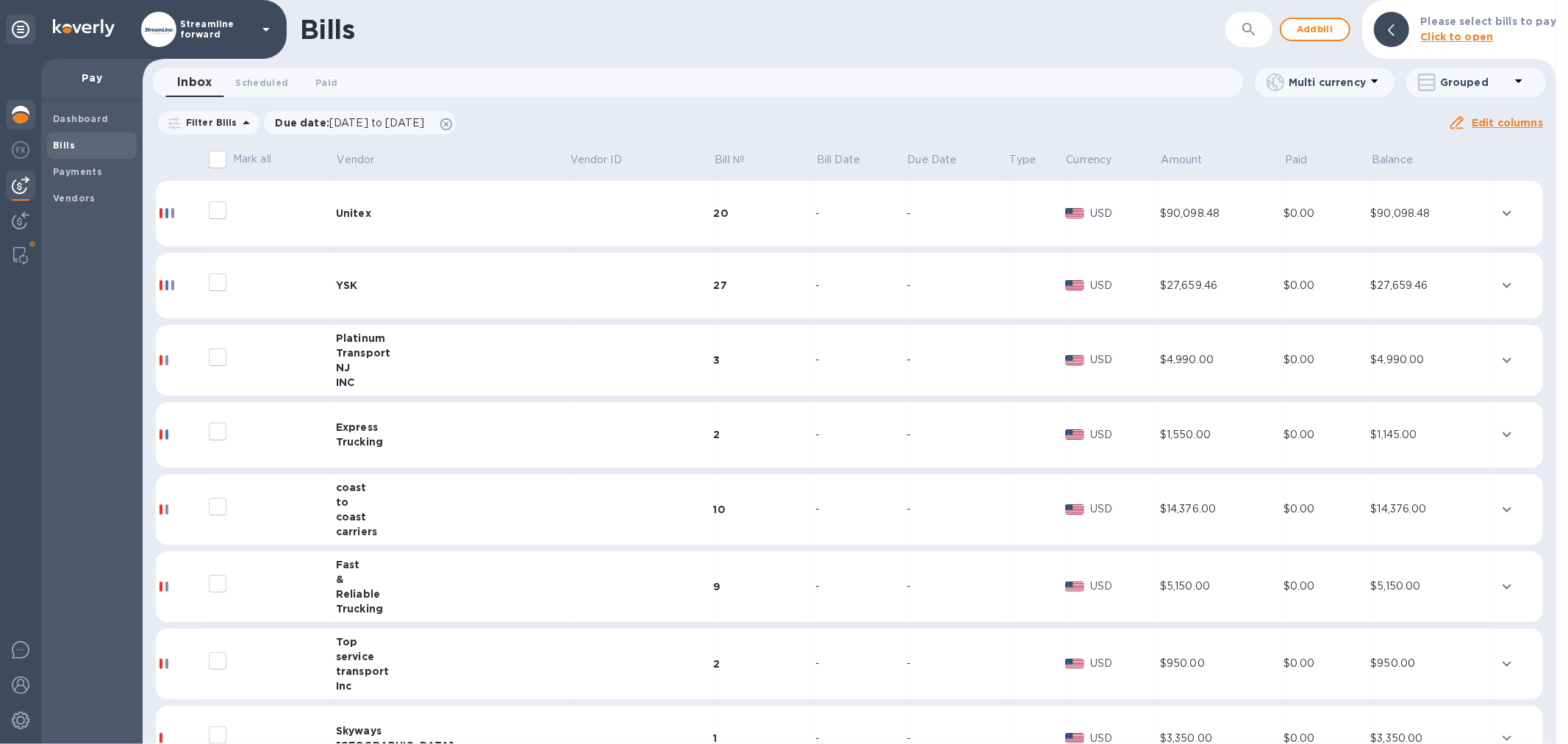
click at [26, 111] on img at bounding box center [20, 114] width 18 height 18
